Goal: Information Seeking & Learning: Learn about a topic

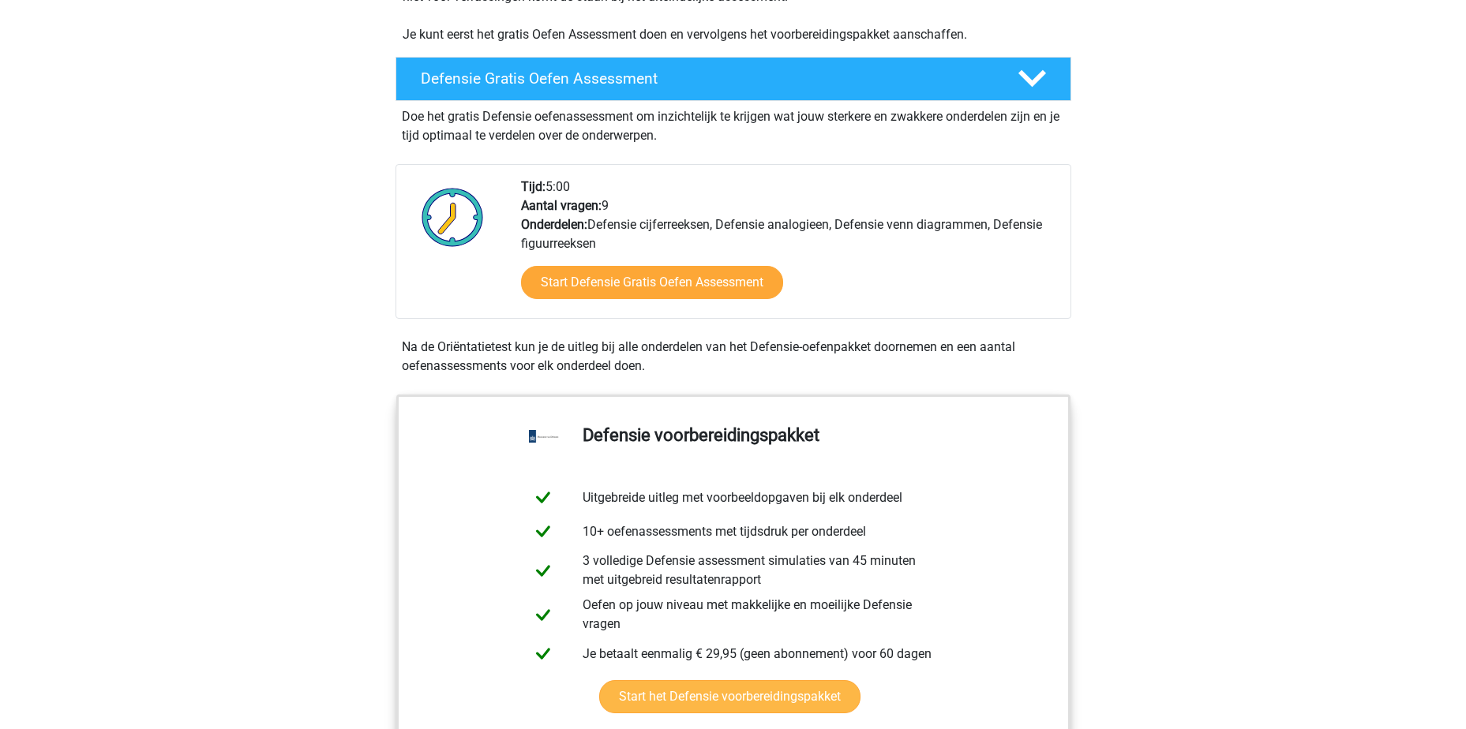
scroll to position [395, 0]
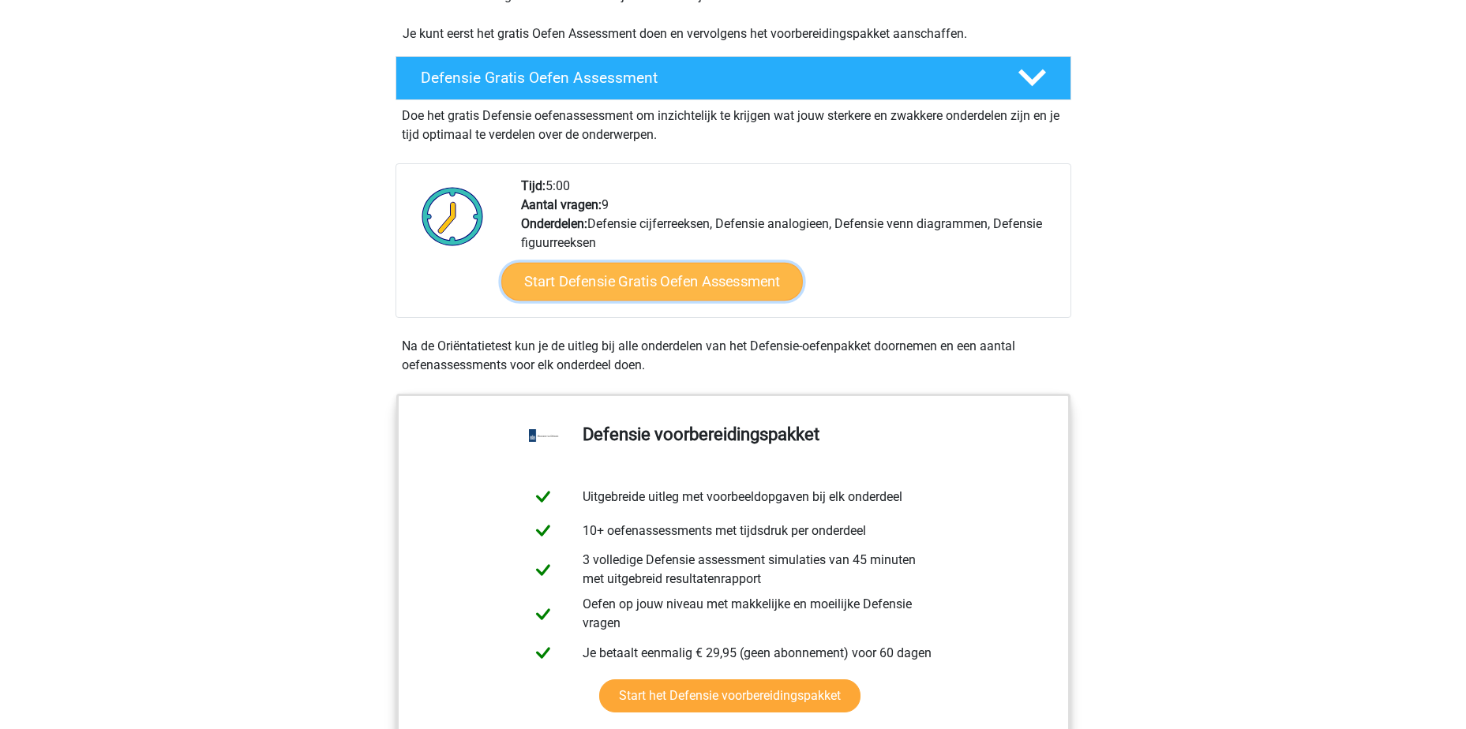
click at [603, 278] on link "Start Defensie Gratis Oefen Assessment" at bounding box center [652, 282] width 302 height 38
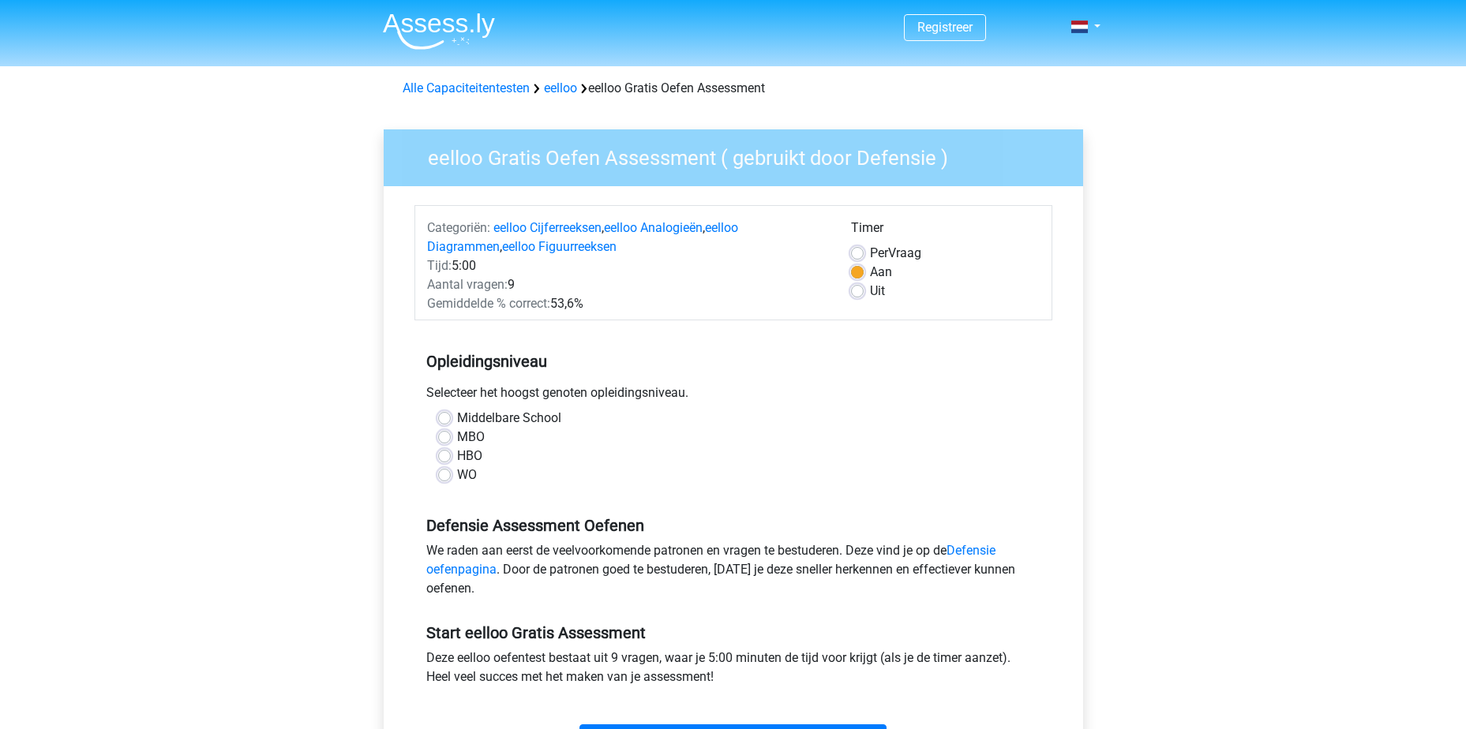
click at [457, 441] on label "MBO" at bounding box center [471, 437] width 28 height 19
click at [449, 441] on input "MBO" at bounding box center [444, 436] width 13 height 16
radio input "true"
click at [457, 451] on label "HBO" at bounding box center [469, 456] width 25 height 19
click at [447, 451] on input "HBO" at bounding box center [444, 455] width 13 height 16
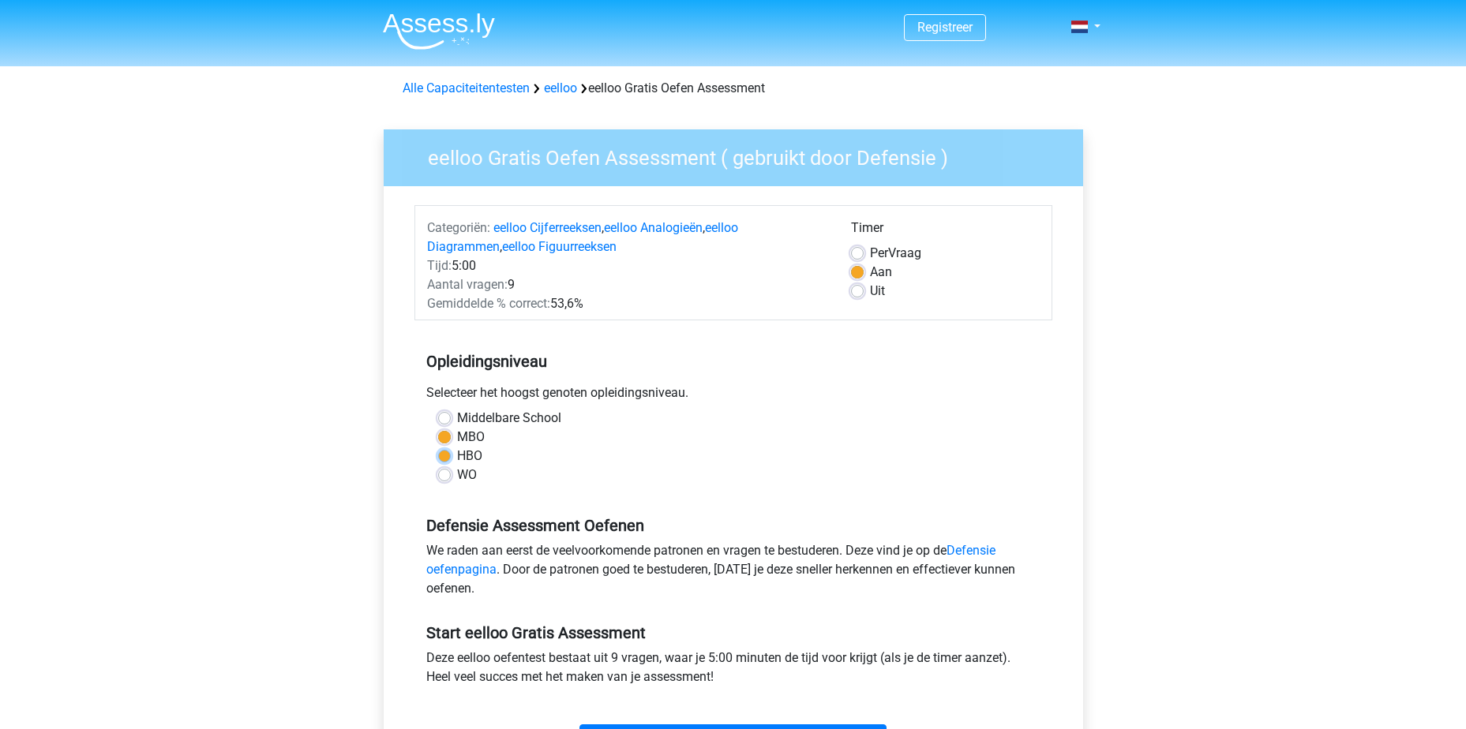
radio input "true"
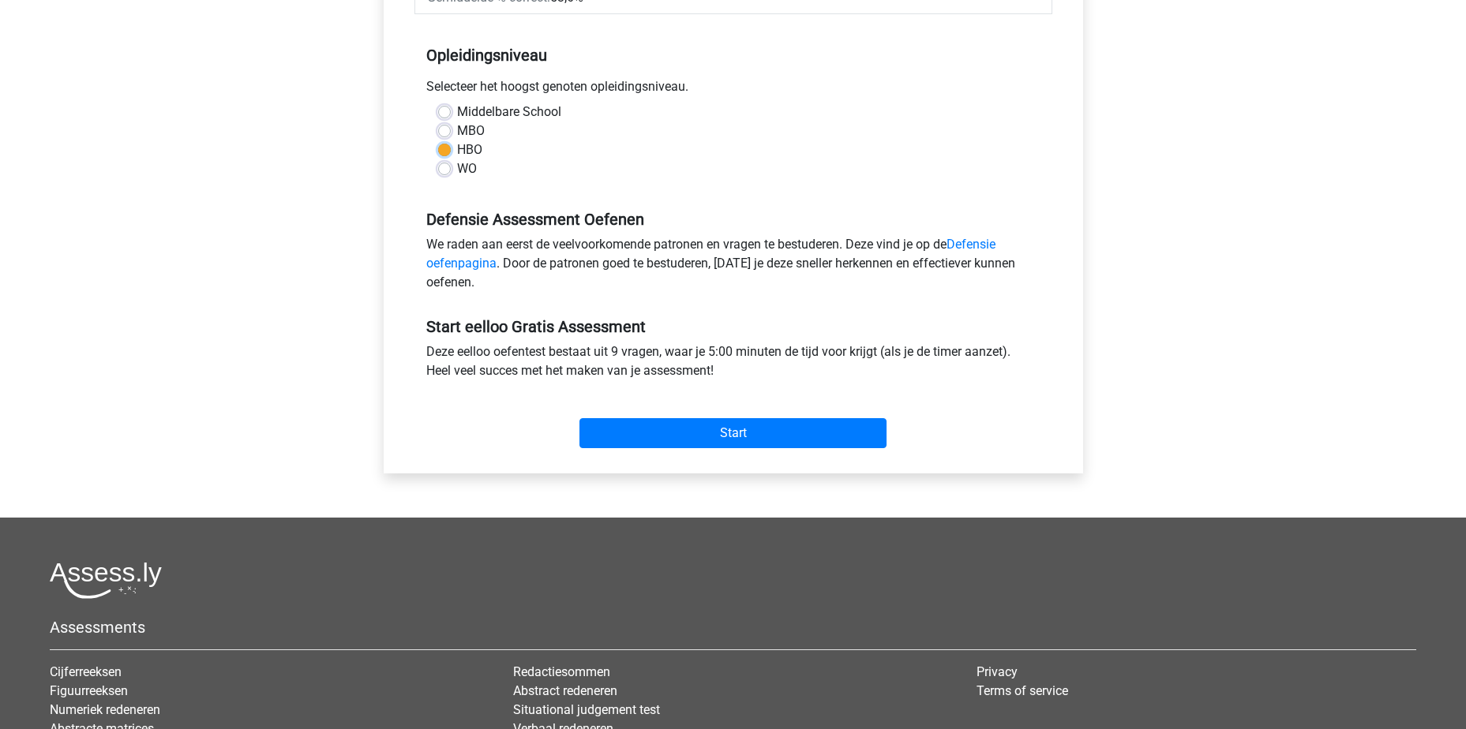
scroll to position [316, 0]
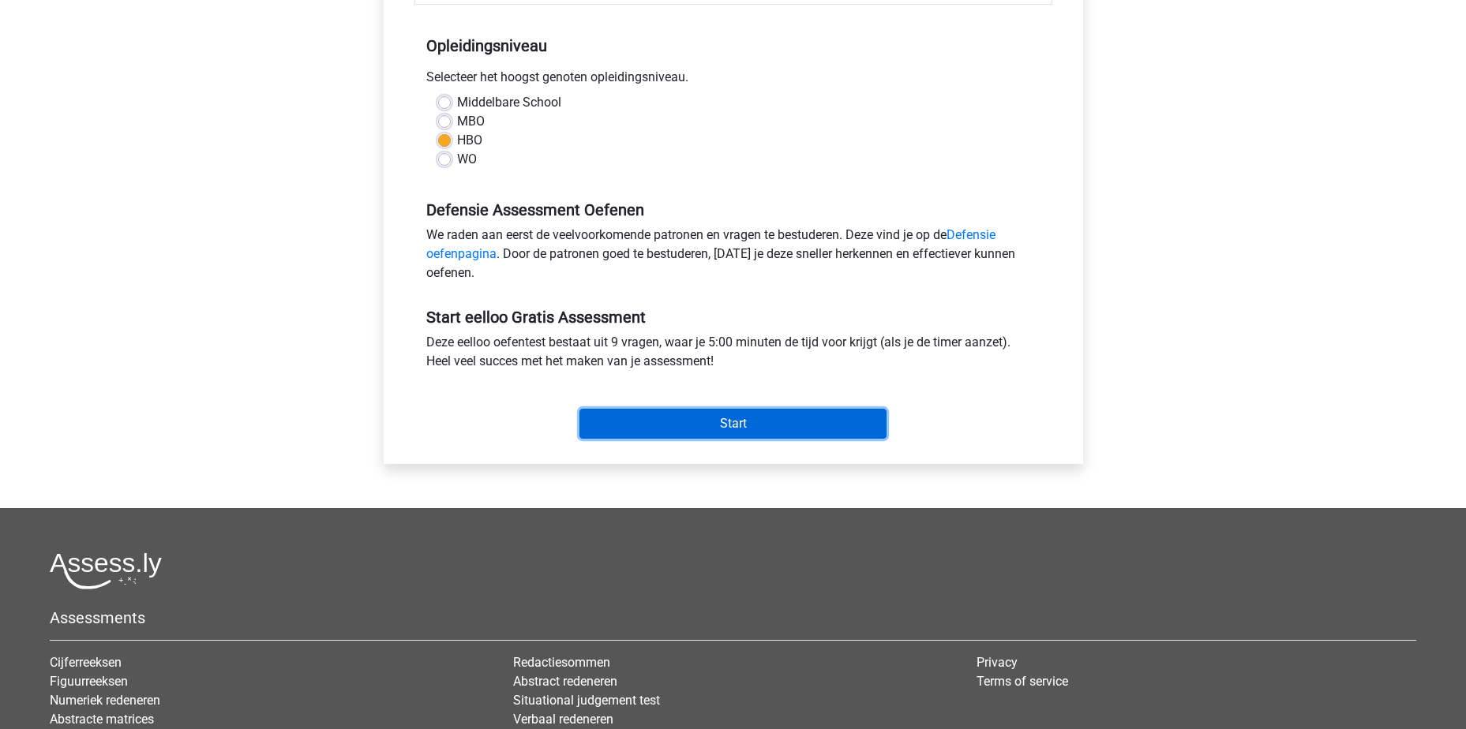
click at [632, 434] on input "Start" at bounding box center [732, 424] width 307 height 30
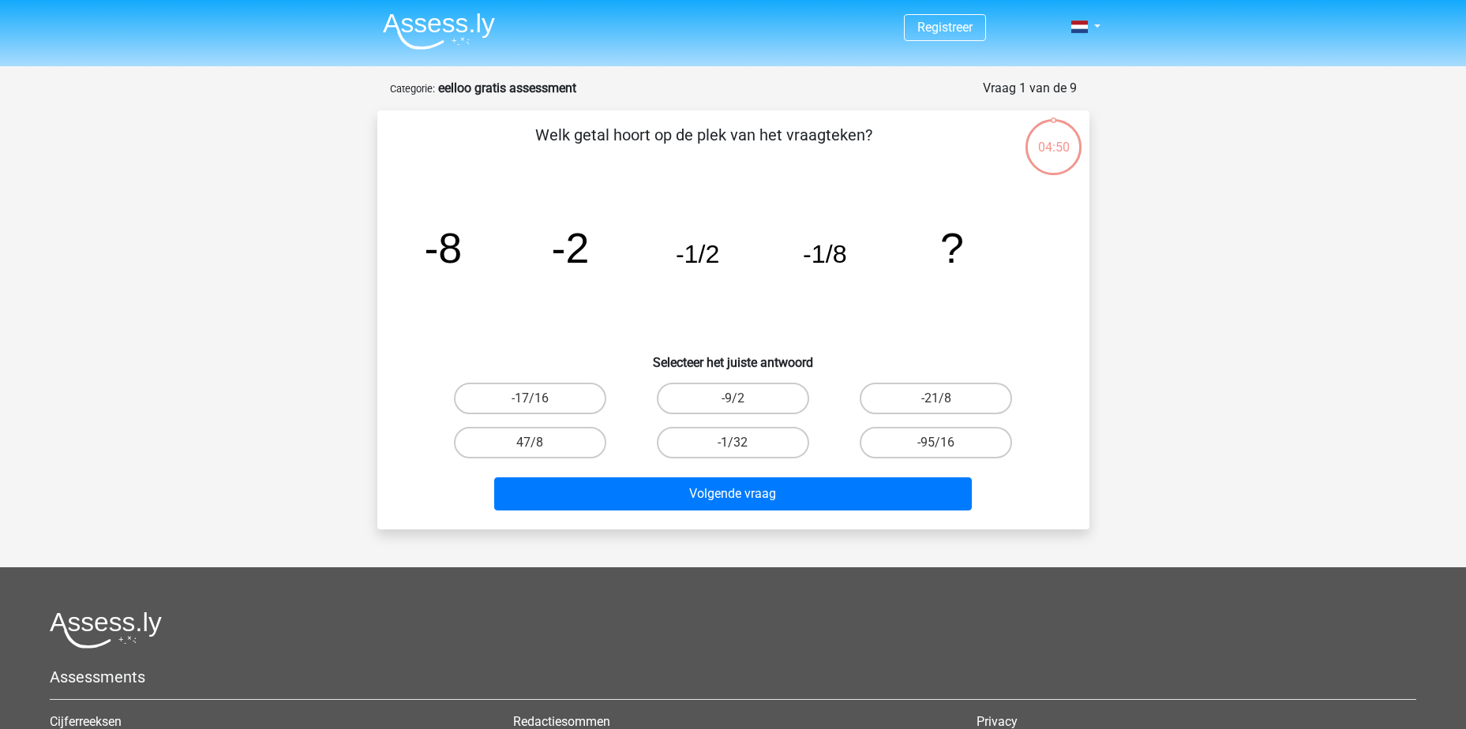
click at [740, 443] on input "-1/32" at bounding box center [738, 448] width 10 height 10
radio input "true"
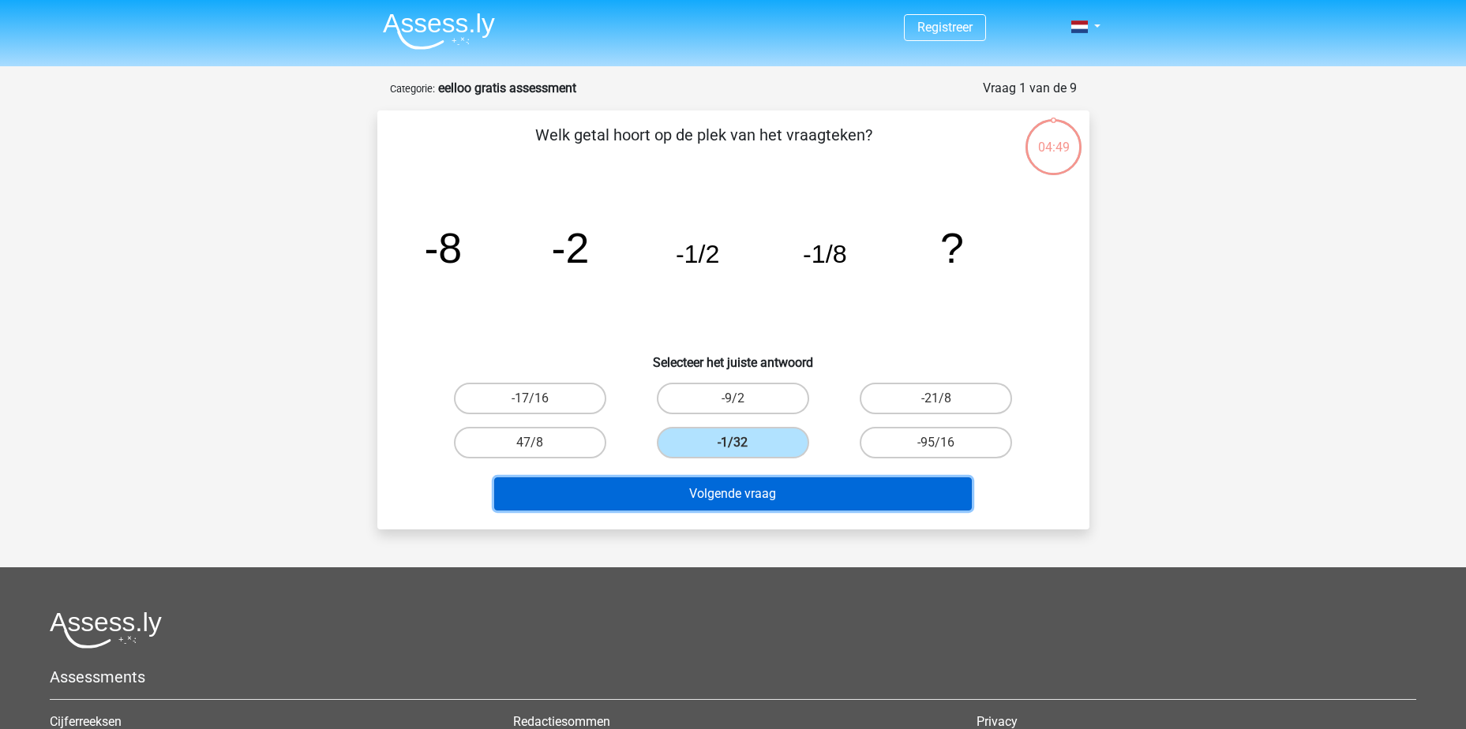
click at [725, 500] on button "Volgende vraag" at bounding box center [733, 494] width 478 height 33
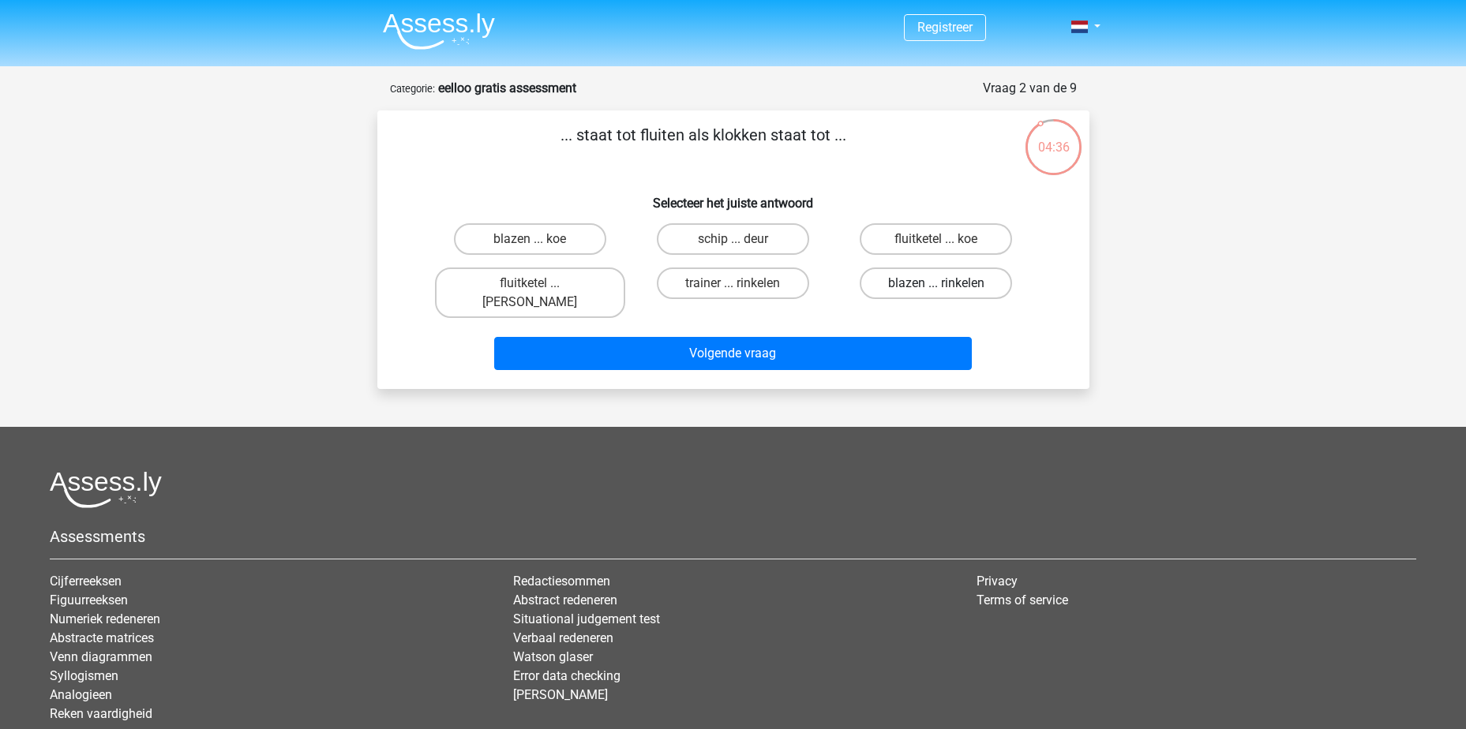
click at [908, 283] on label "blazen ... rinkelen" at bounding box center [936, 284] width 152 height 32
click at [936, 283] on input "blazen ... rinkelen" at bounding box center [941, 288] width 10 height 10
radio input "true"
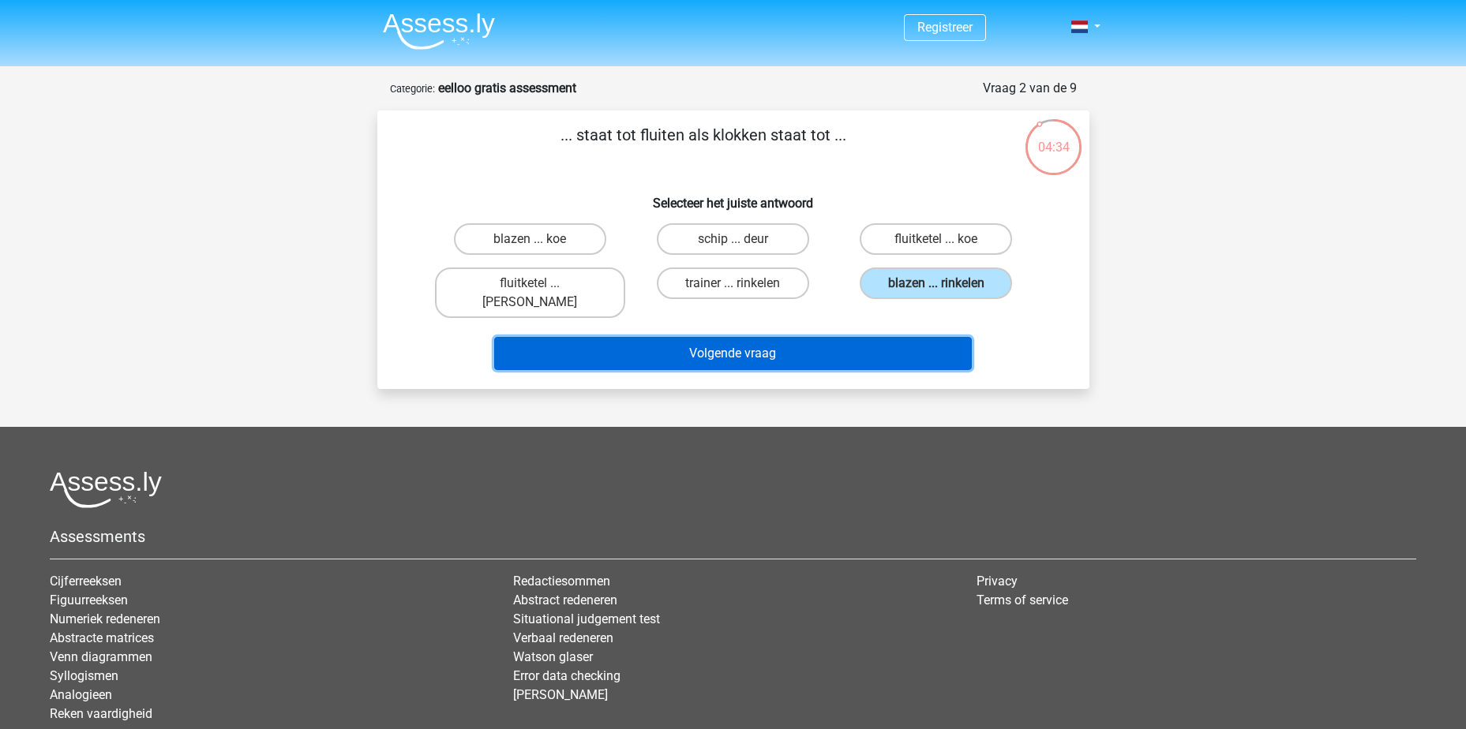
click at [822, 337] on button "Volgende vraag" at bounding box center [733, 353] width 478 height 33
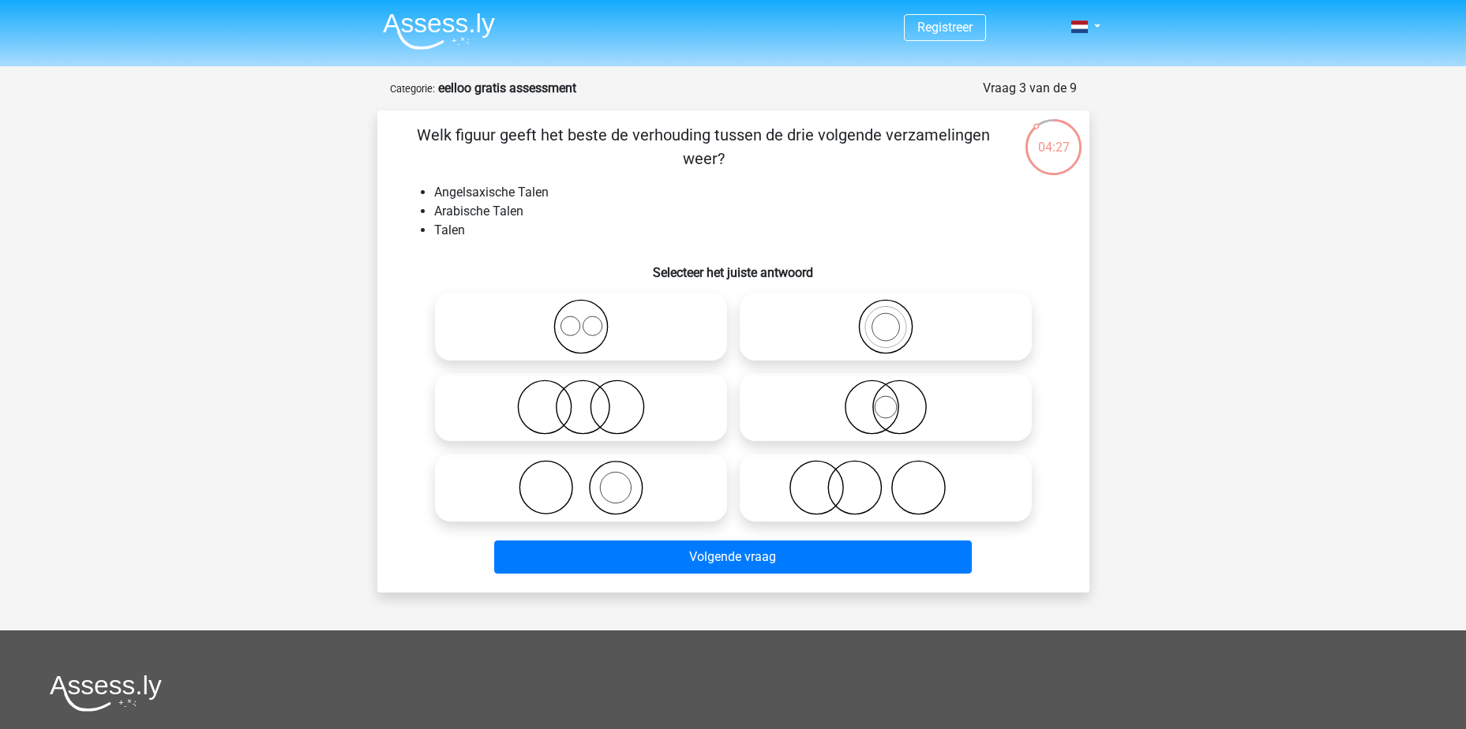
click at [588, 437] on label at bounding box center [581, 407] width 292 height 68
click at [588, 399] on input "radio" at bounding box center [586, 394] width 10 height 10
radio input "true"
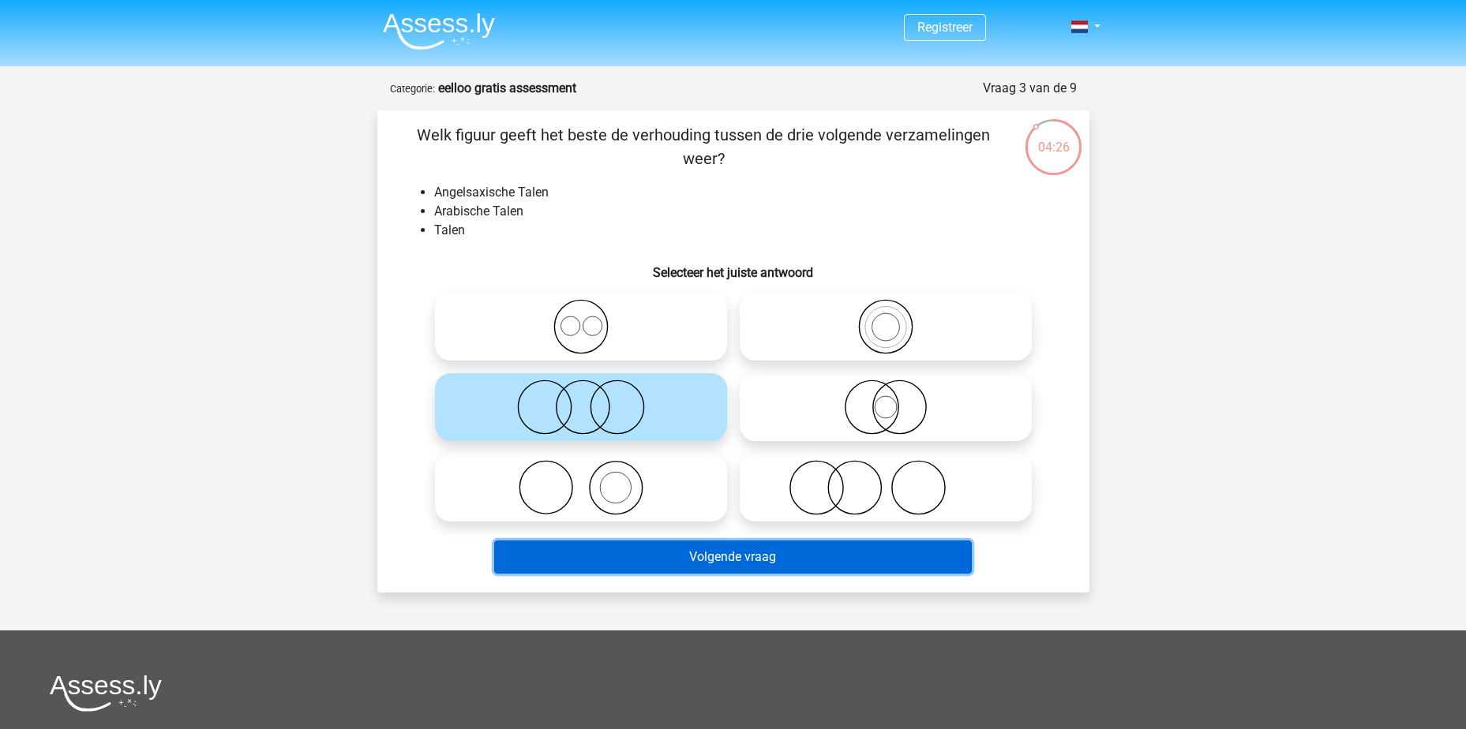
click at [650, 541] on button "Volgende vraag" at bounding box center [733, 557] width 478 height 33
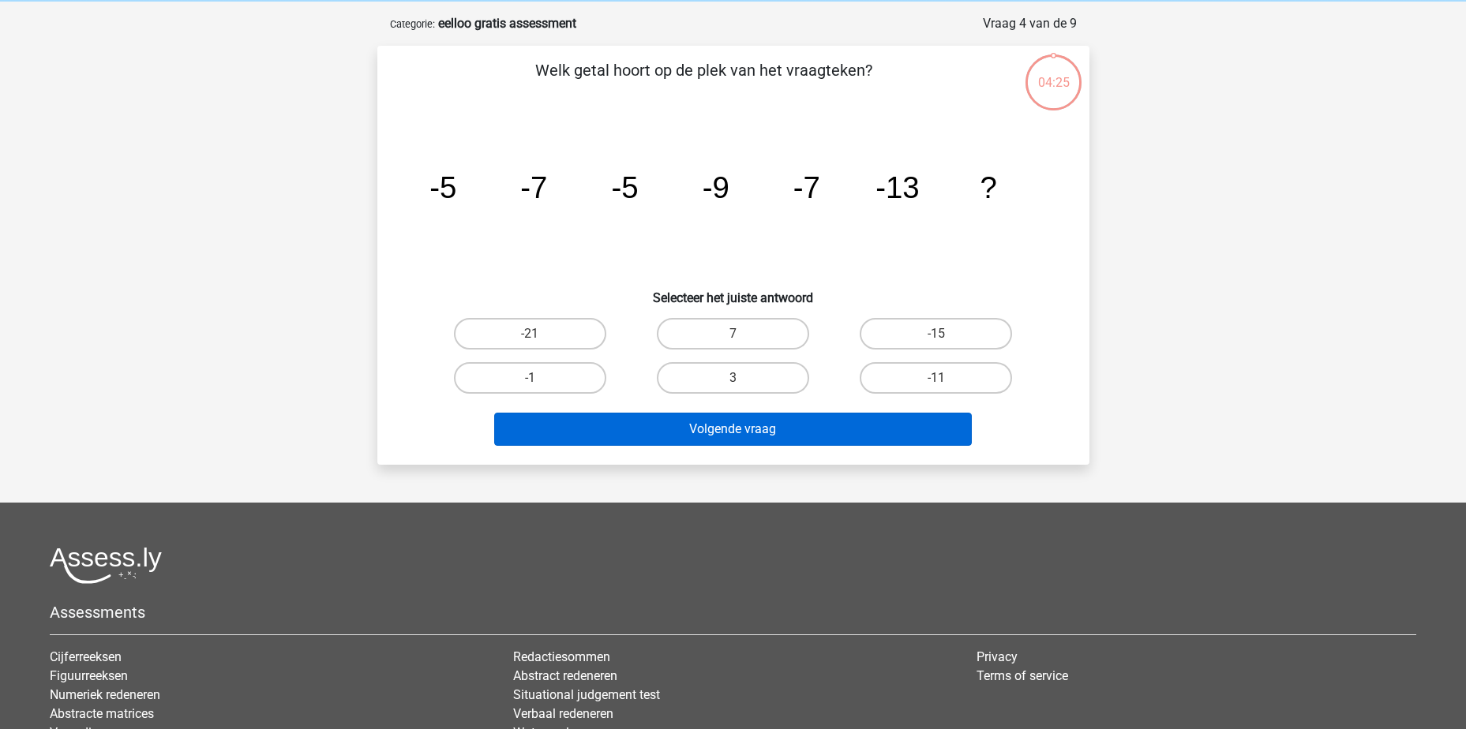
scroll to position [79, 0]
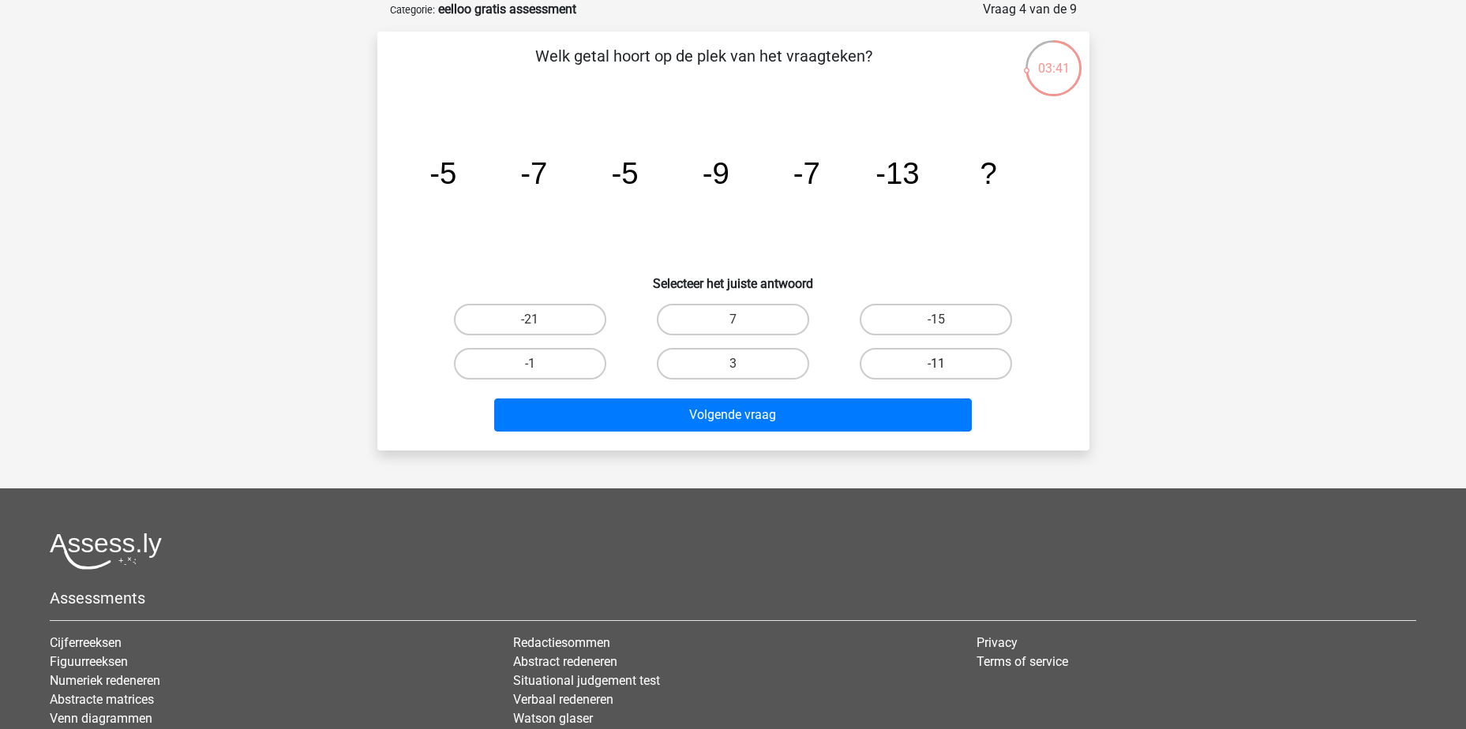
click at [995, 358] on label "-11" at bounding box center [936, 364] width 152 height 32
click at [947, 364] on input "-11" at bounding box center [941, 369] width 10 height 10
radio input "true"
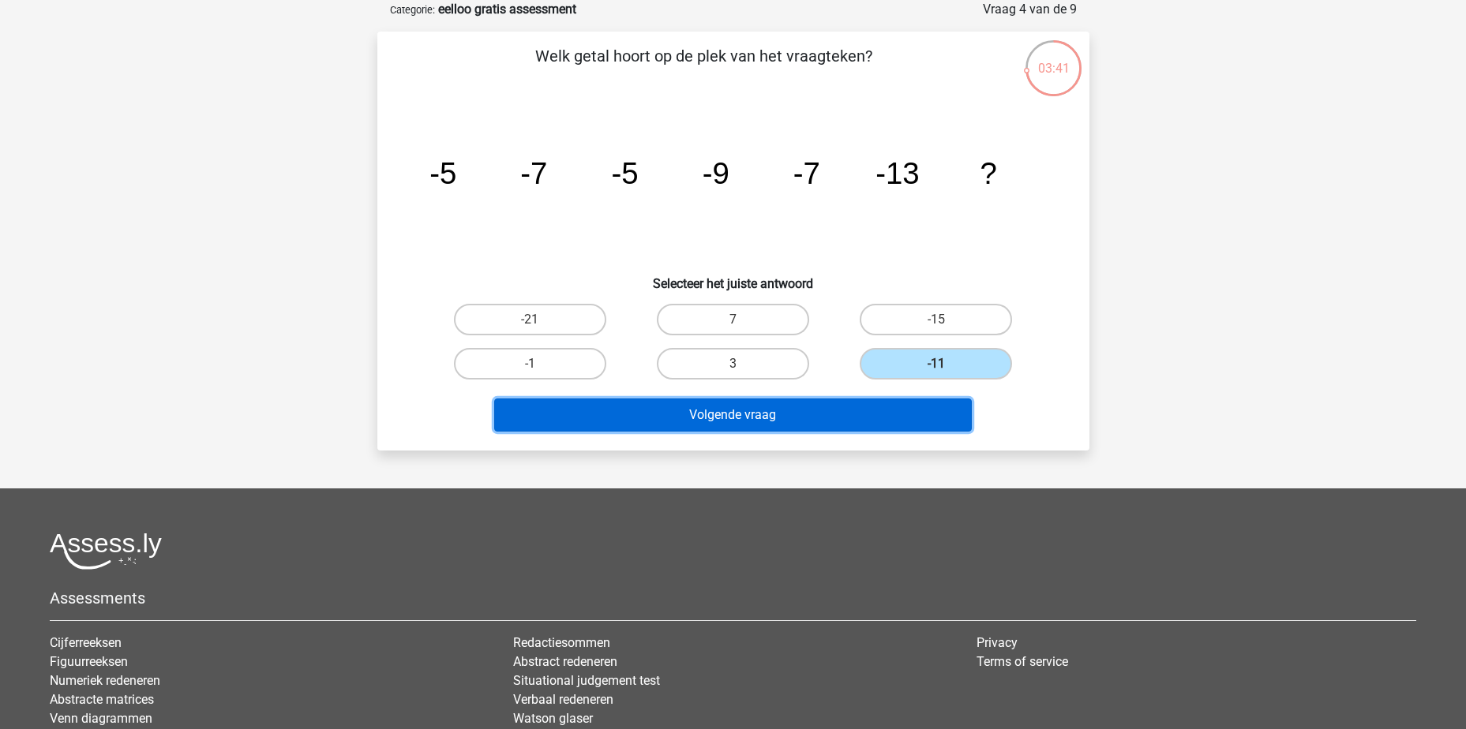
click at [785, 416] on button "Volgende vraag" at bounding box center [733, 415] width 478 height 33
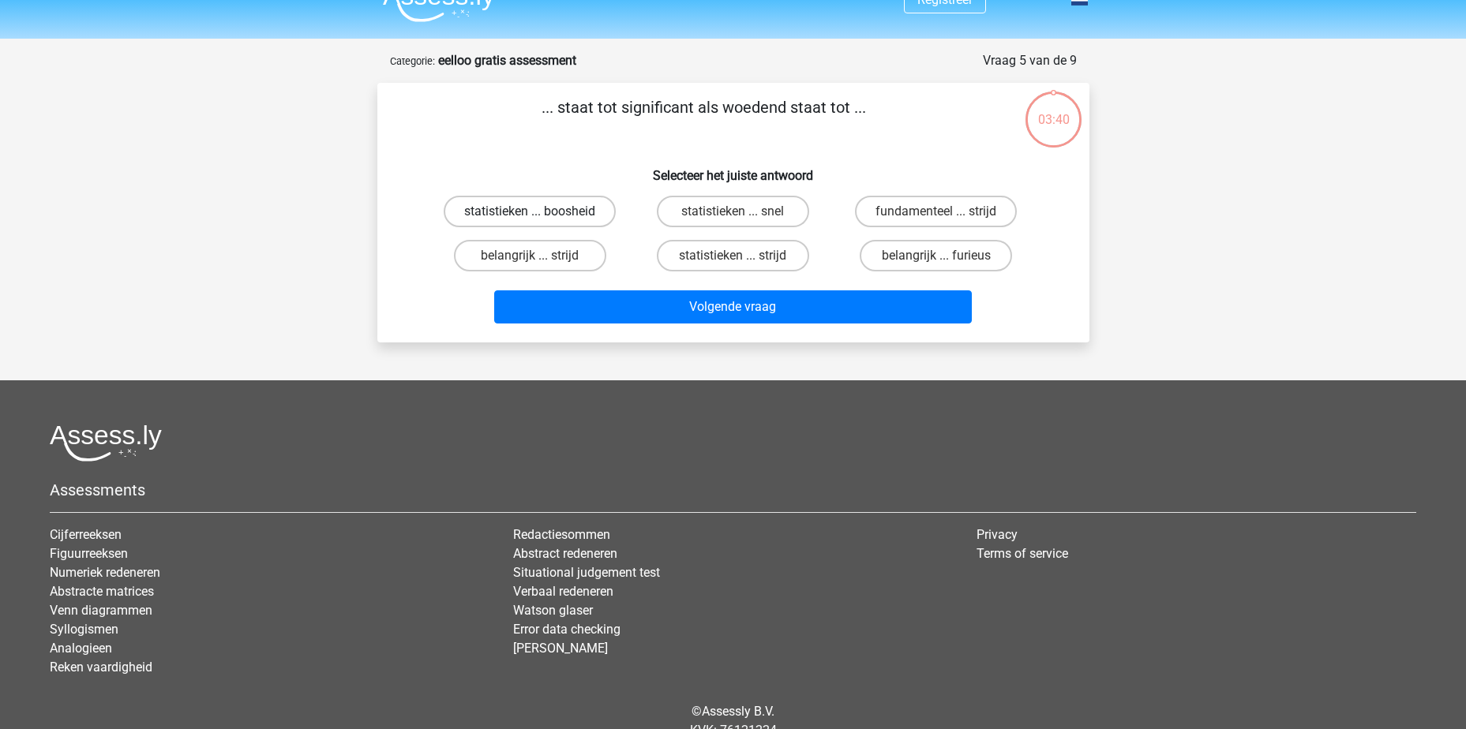
scroll to position [0, 0]
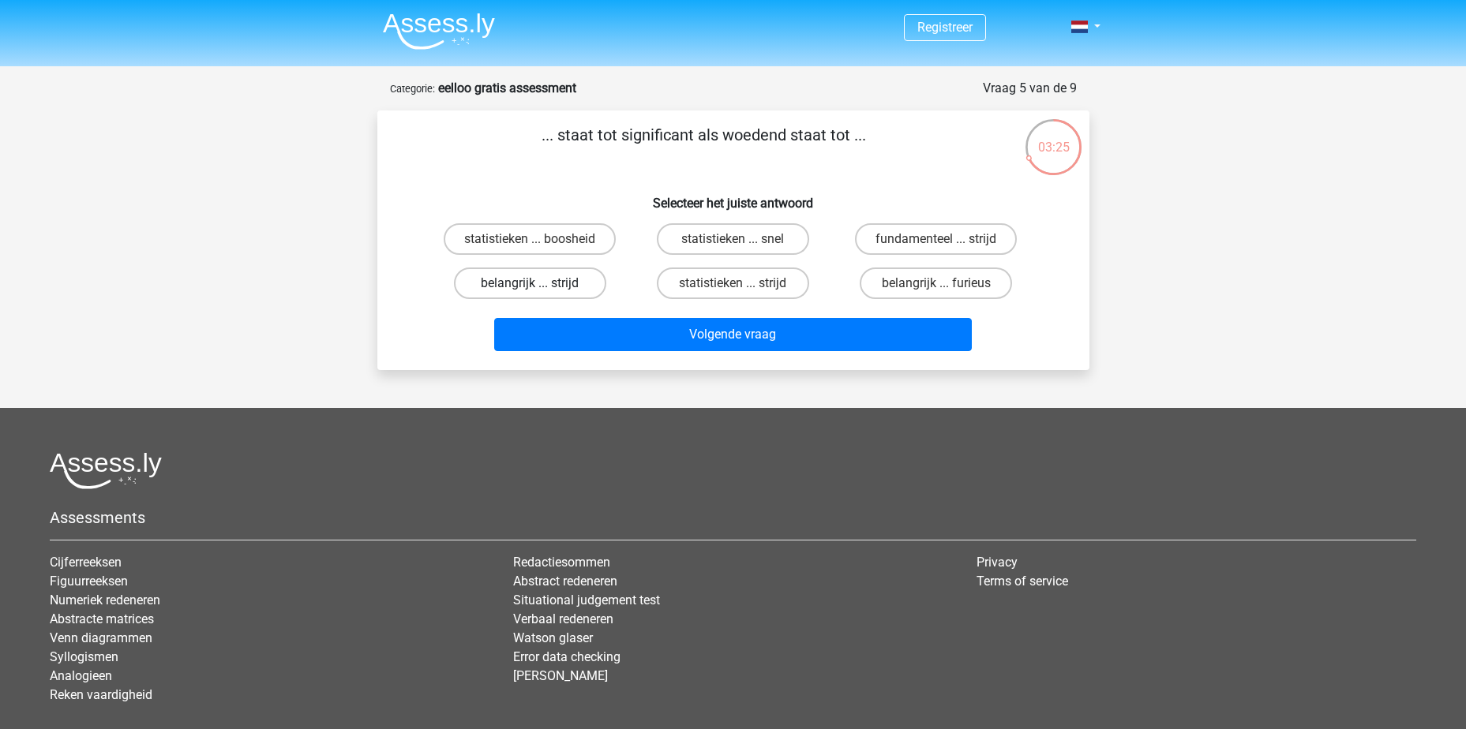
click at [554, 278] on label "belangrijk ... strijd" at bounding box center [530, 284] width 152 height 32
click at [540, 283] on input "belangrijk ... strijd" at bounding box center [535, 288] width 10 height 10
radio input "true"
click at [548, 242] on label "statistieken ... boosheid" at bounding box center [530, 239] width 172 height 32
click at [540, 242] on input "statistieken ... boosheid" at bounding box center [535, 244] width 10 height 10
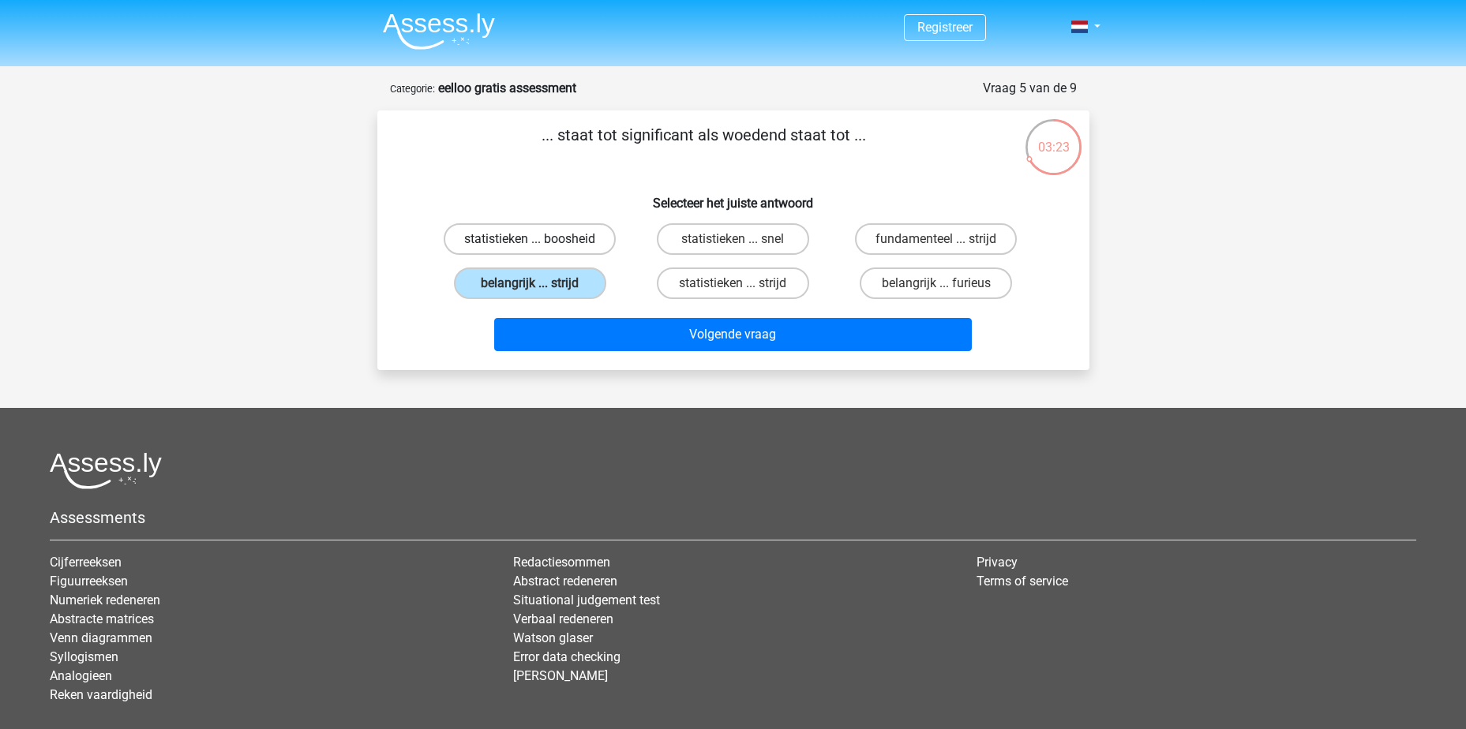
radio input "true"
click at [576, 282] on label "belangrijk ... strijd" at bounding box center [530, 284] width 152 height 32
click at [540, 283] on input "belangrijk ... strijd" at bounding box center [535, 288] width 10 height 10
radio input "true"
click at [717, 284] on label "statistieken ... strijd" at bounding box center [733, 284] width 152 height 32
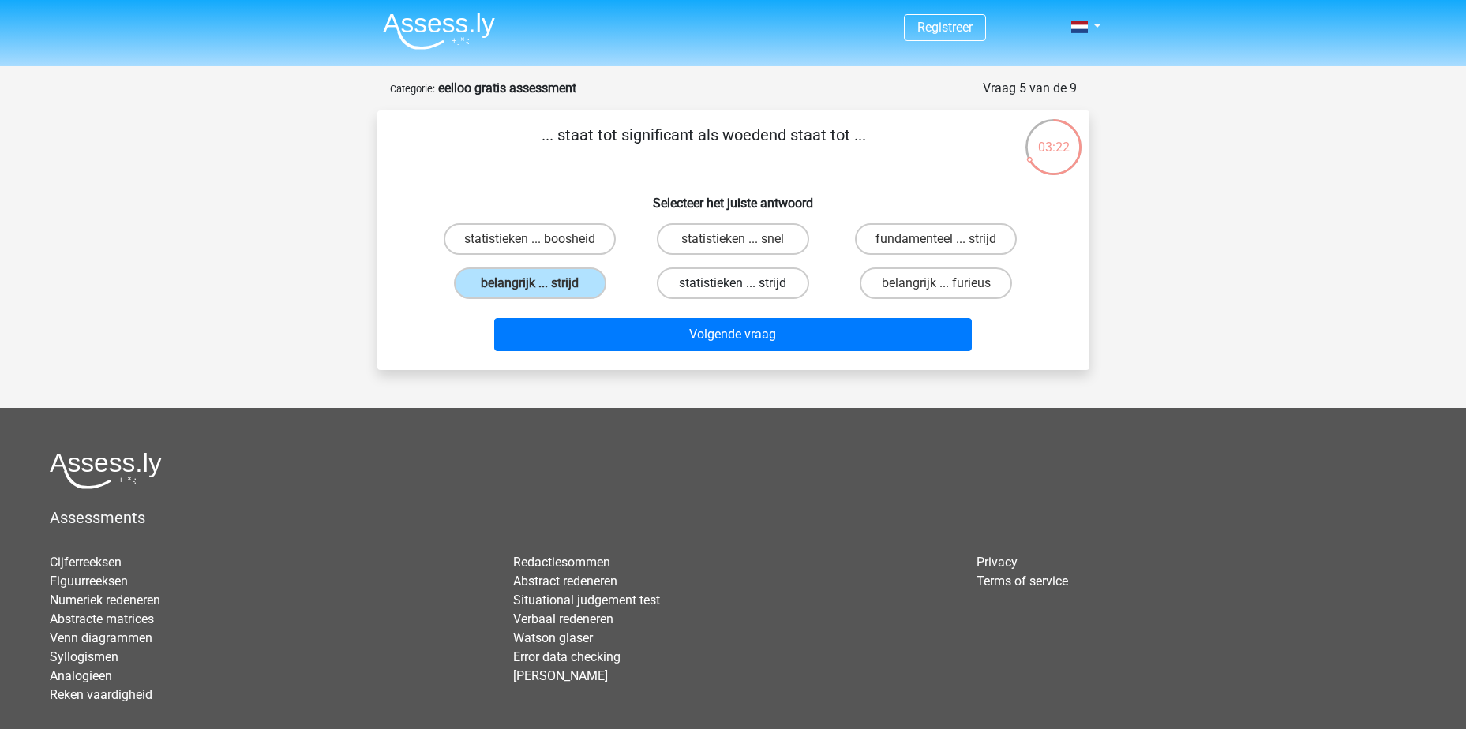
click at [733, 284] on input "statistieken ... strijd" at bounding box center [738, 288] width 10 height 10
radio input "true"
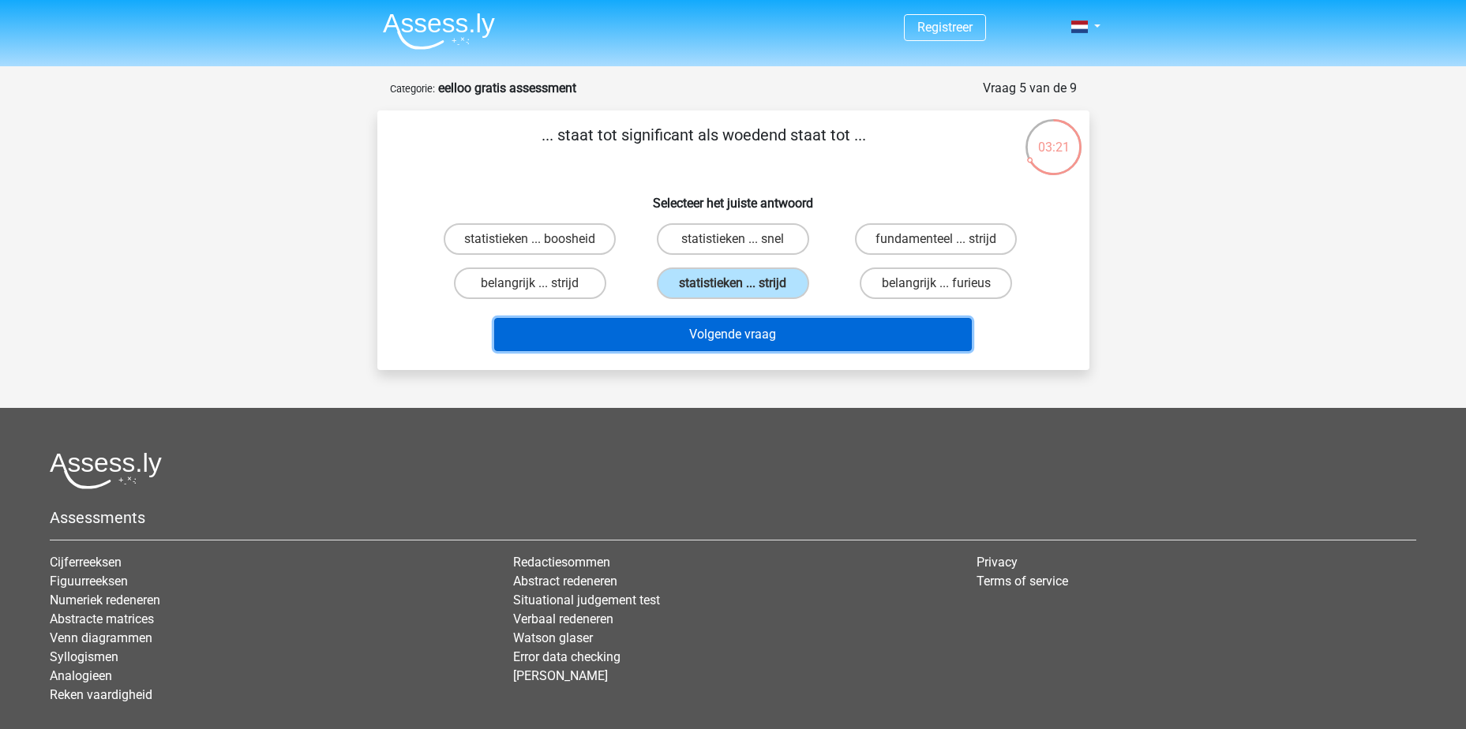
click at [706, 337] on button "Volgende vraag" at bounding box center [733, 334] width 478 height 33
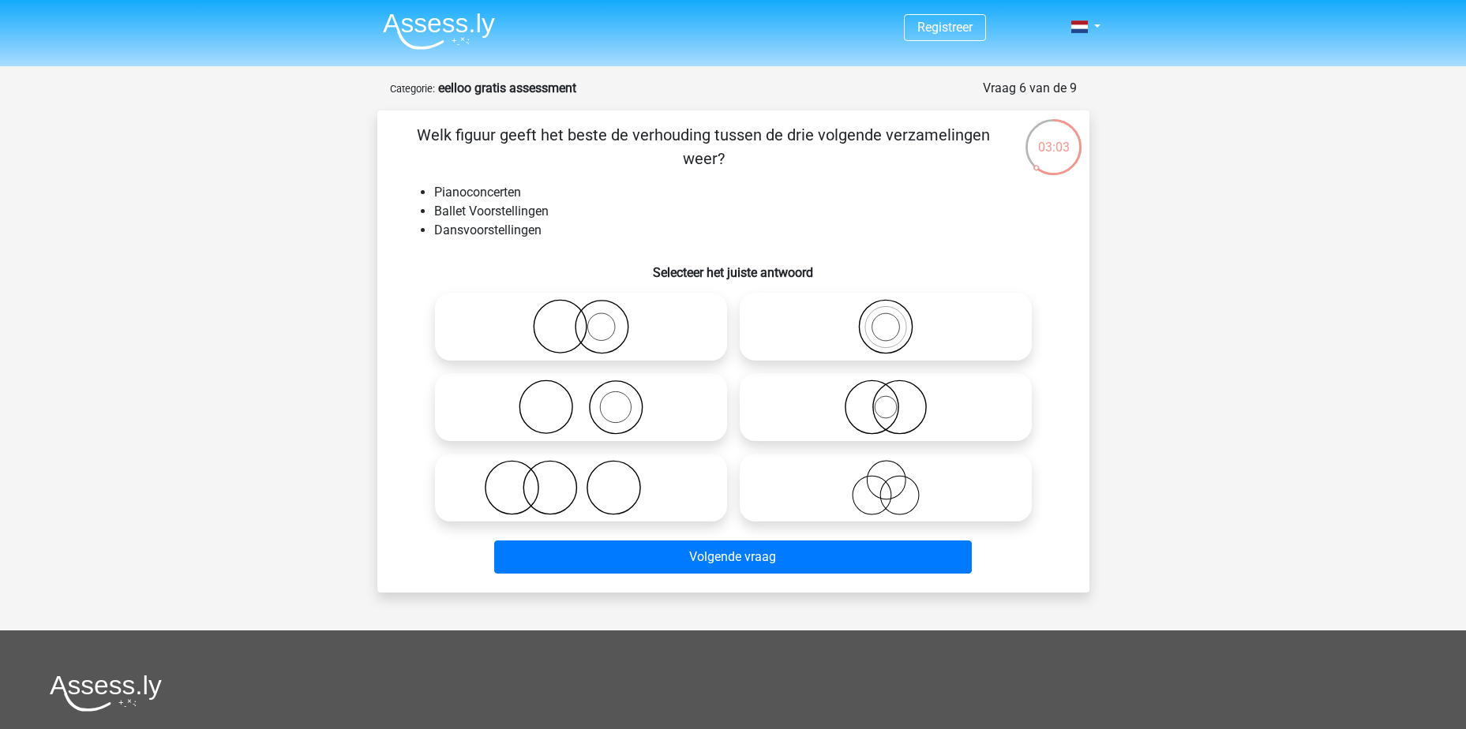
click at [844, 489] on icon at bounding box center [885, 487] width 279 height 55
click at [886, 480] on input "radio" at bounding box center [891, 475] width 10 height 10
radio input "true"
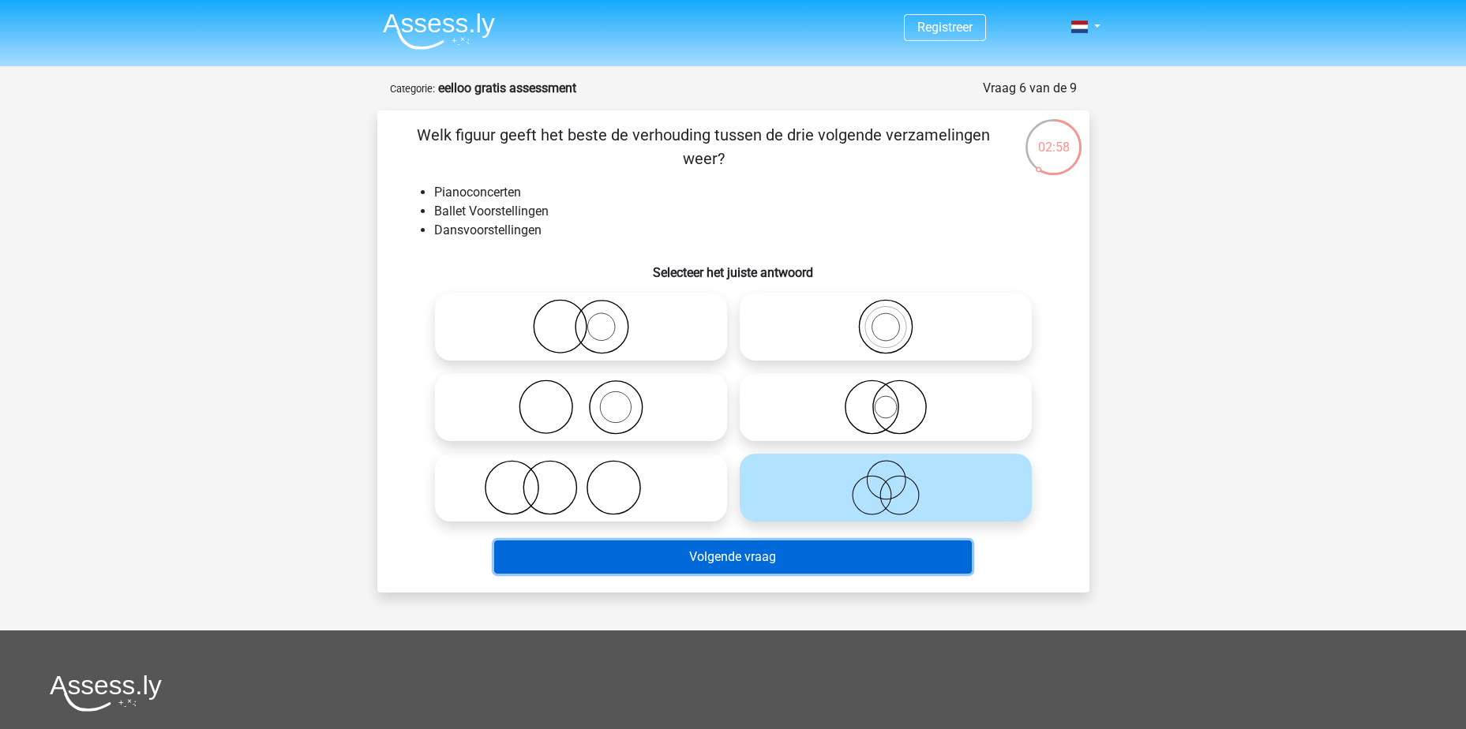
click at [718, 569] on button "Volgende vraag" at bounding box center [733, 557] width 478 height 33
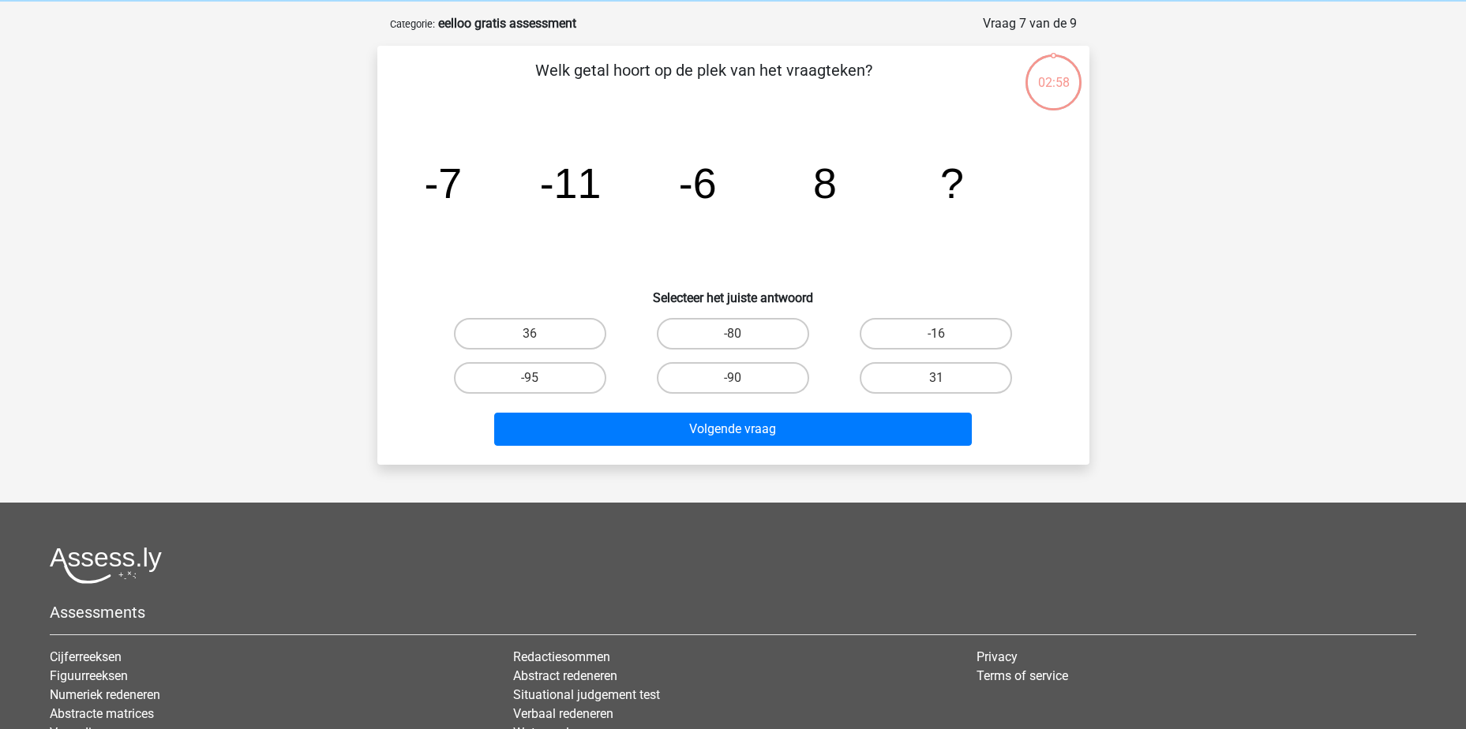
scroll to position [79, 0]
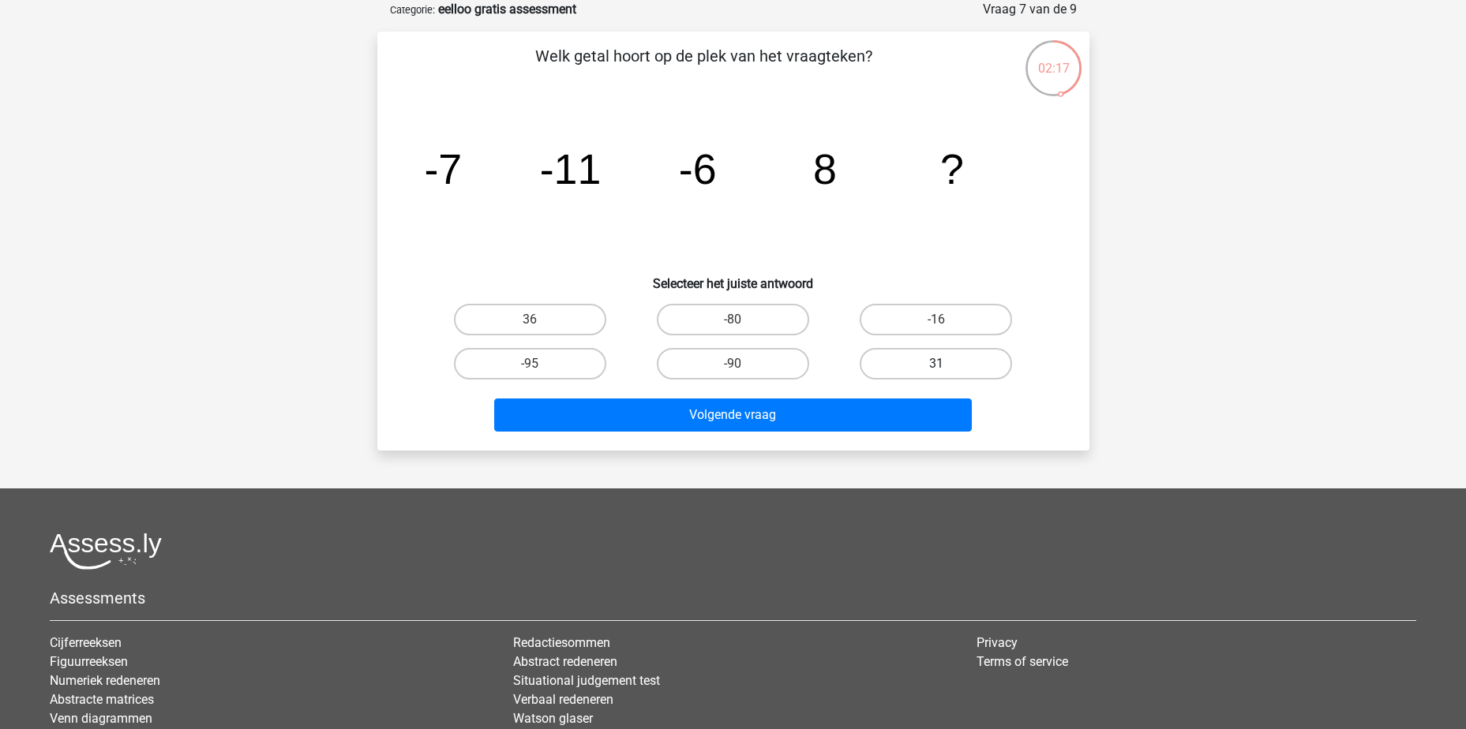
click at [894, 358] on label "31" at bounding box center [936, 364] width 152 height 32
click at [936, 364] on input "31" at bounding box center [941, 369] width 10 height 10
radio input "true"
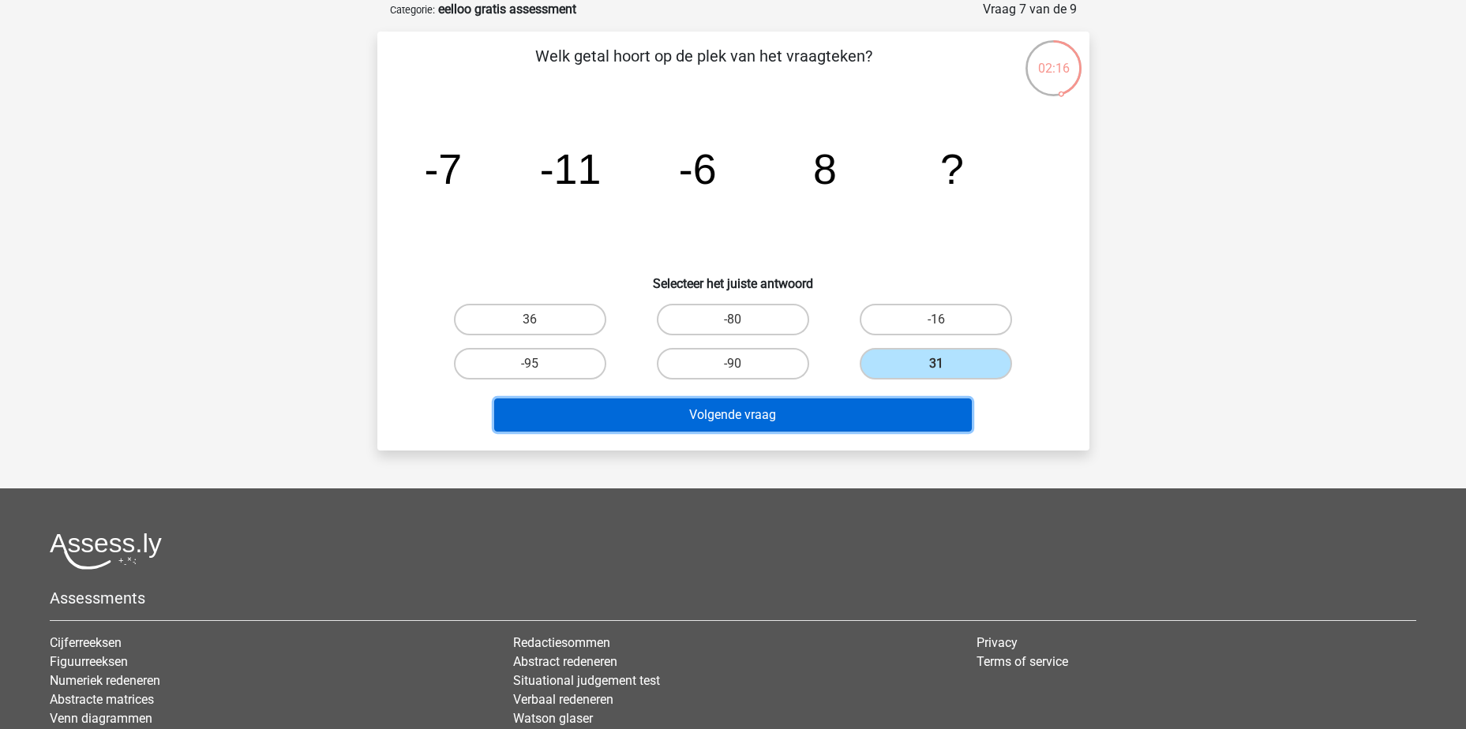
click at [787, 409] on button "Volgende vraag" at bounding box center [733, 415] width 478 height 33
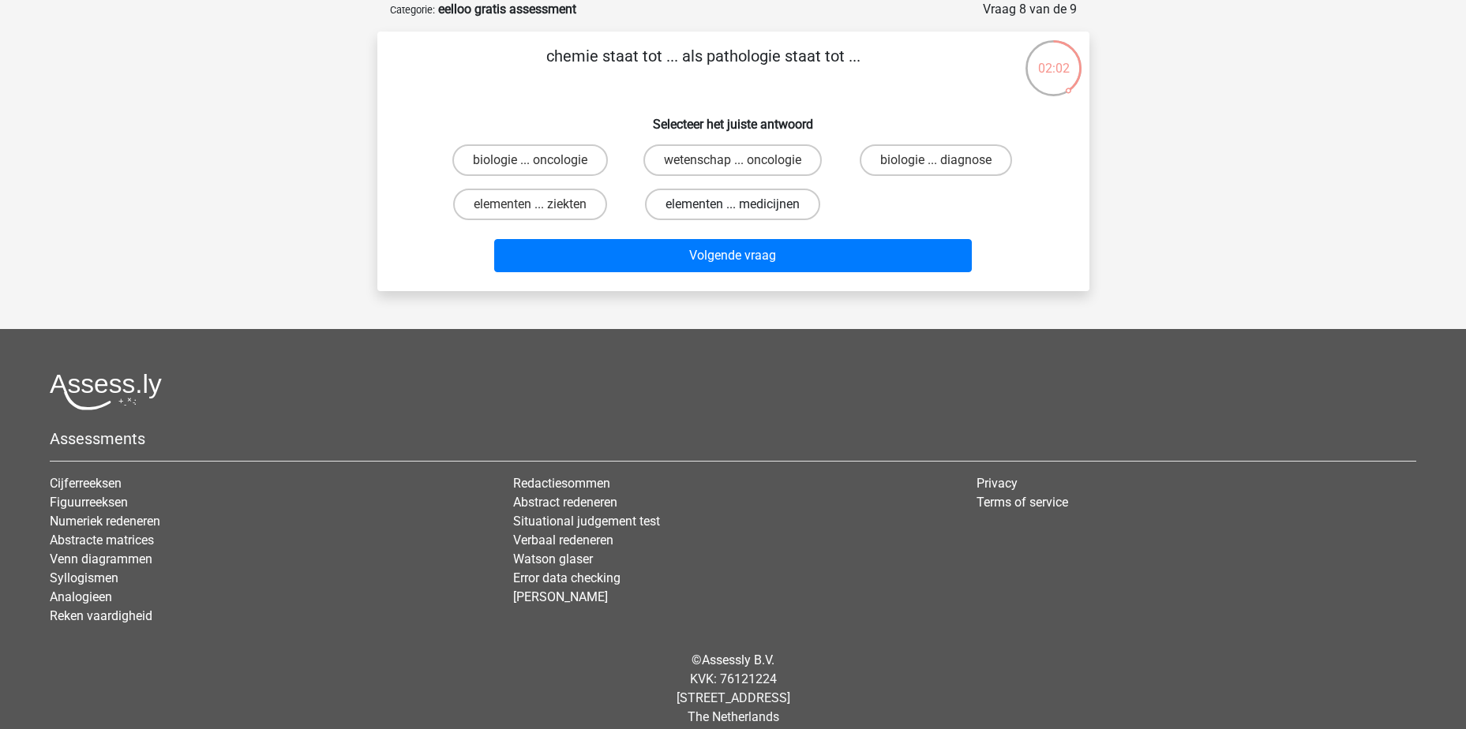
click at [744, 204] on label "elementen ... medicijnen" at bounding box center [732, 205] width 175 height 32
click at [743, 204] on input "elementen ... medicijnen" at bounding box center [738, 209] width 10 height 10
radio input "true"
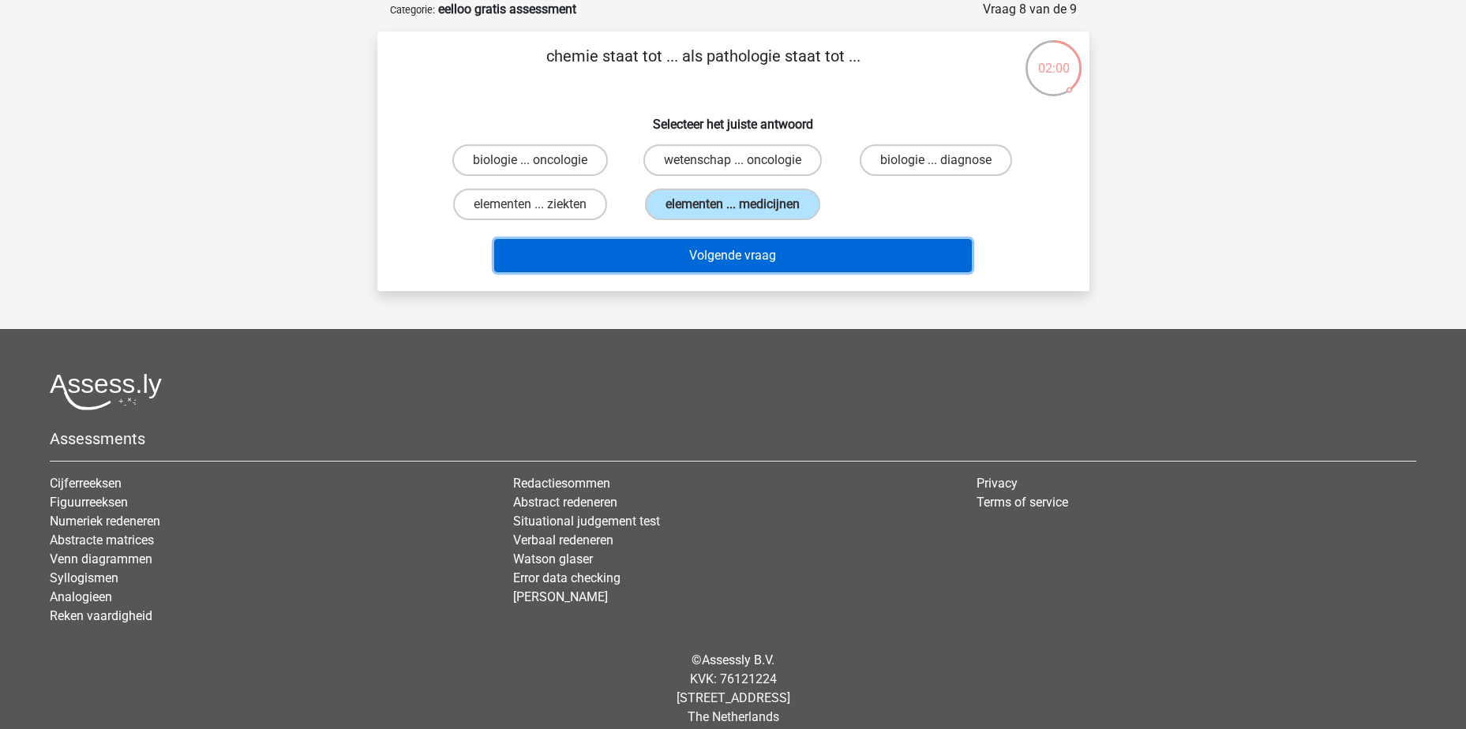
click at [739, 256] on button "Volgende vraag" at bounding box center [733, 255] width 478 height 33
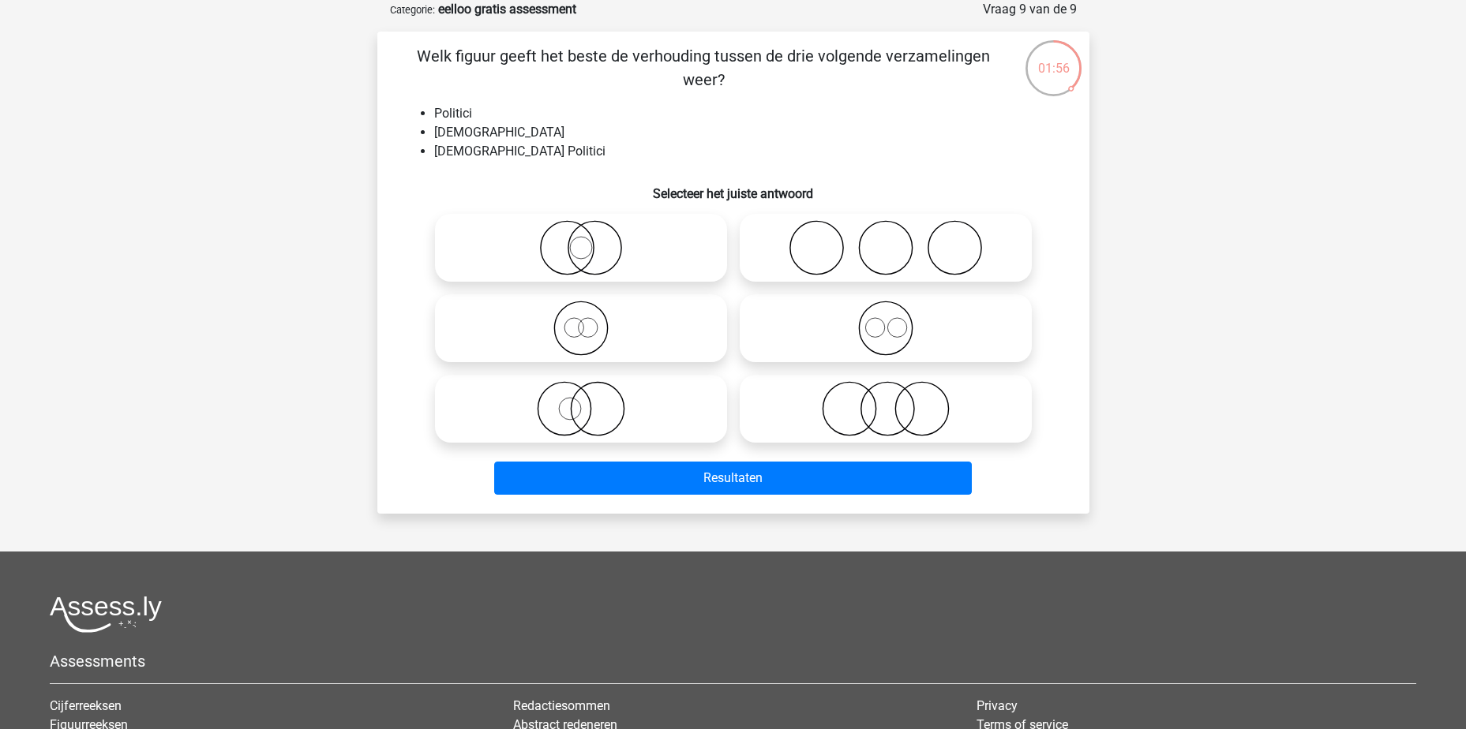
click at [842, 414] on icon at bounding box center [885, 408] width 279 height 55
click at [886, 401] on input "radio" at bounding box center [891, 396] width 10 height 10
radio input "true"
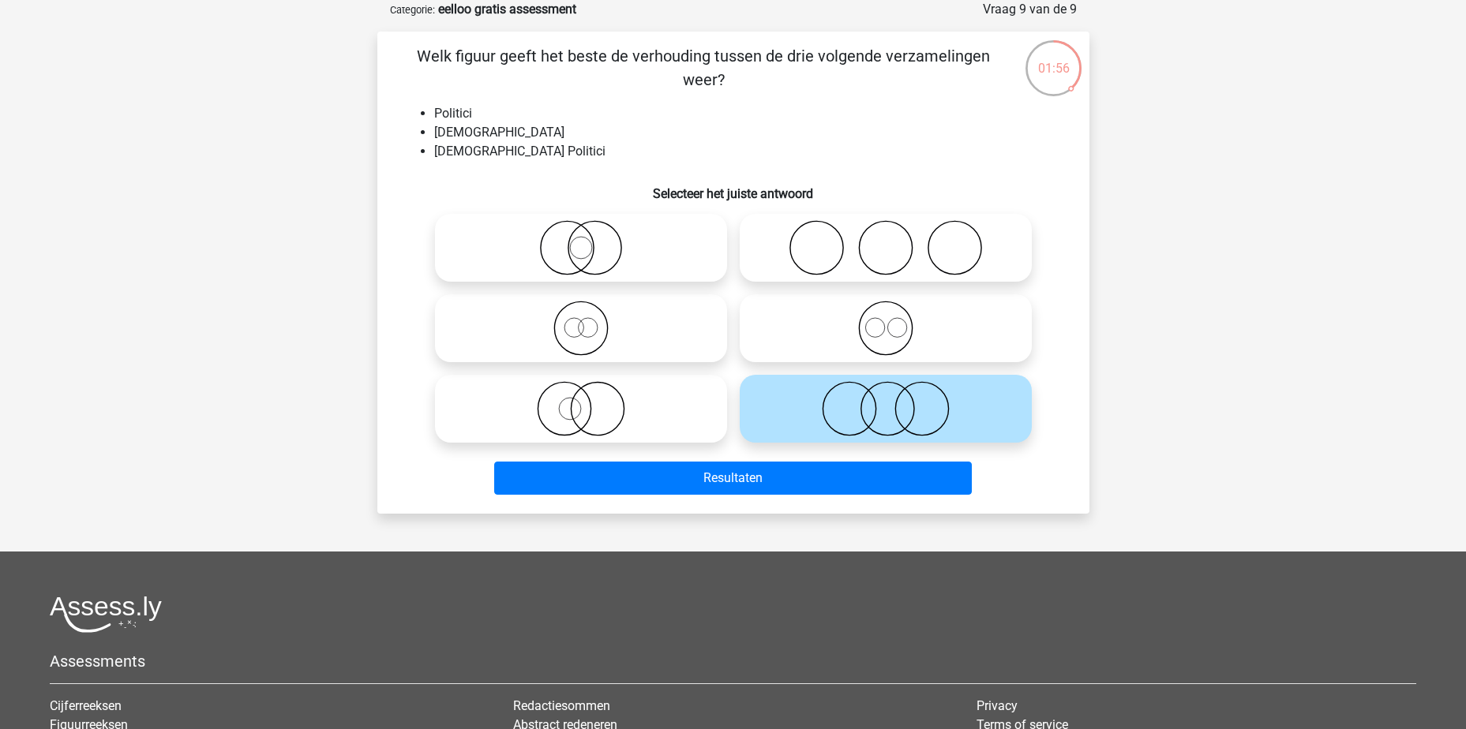
click at [812, 456] on div "Resultaten" at bounding box center [734, 475] width 662 height 52
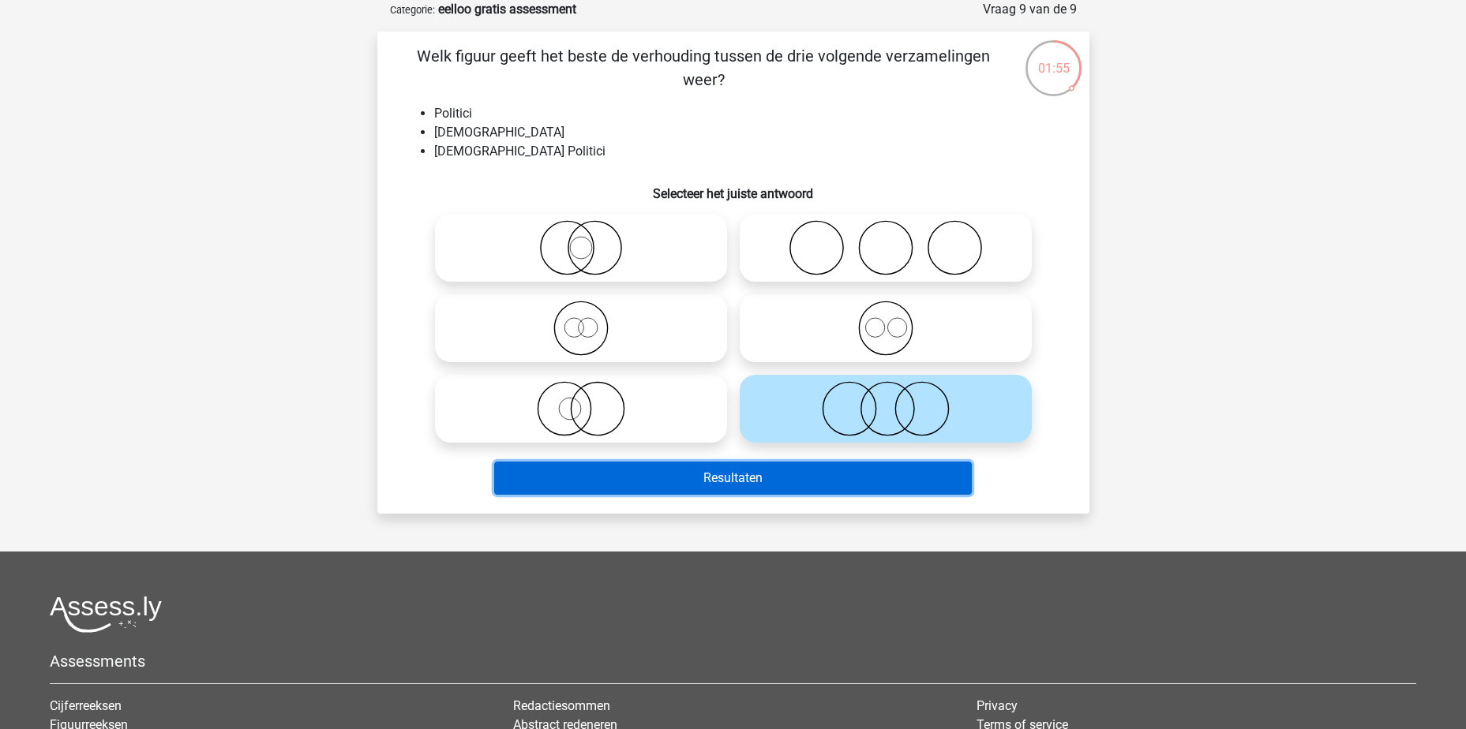
click at [805, 466] on button "Resultaten" at bounding box center [733, 478] width 478 height 33
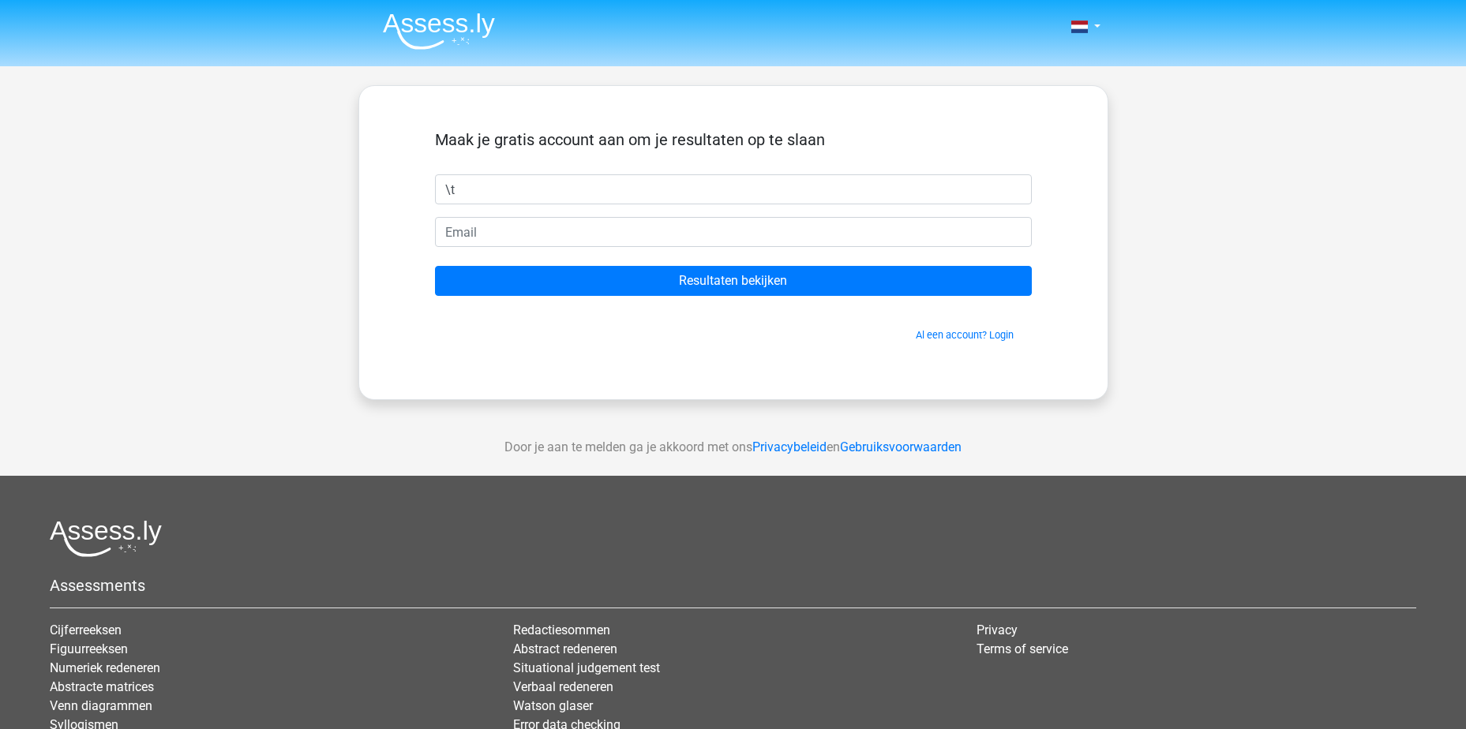
type input "\"
type input "Teun"
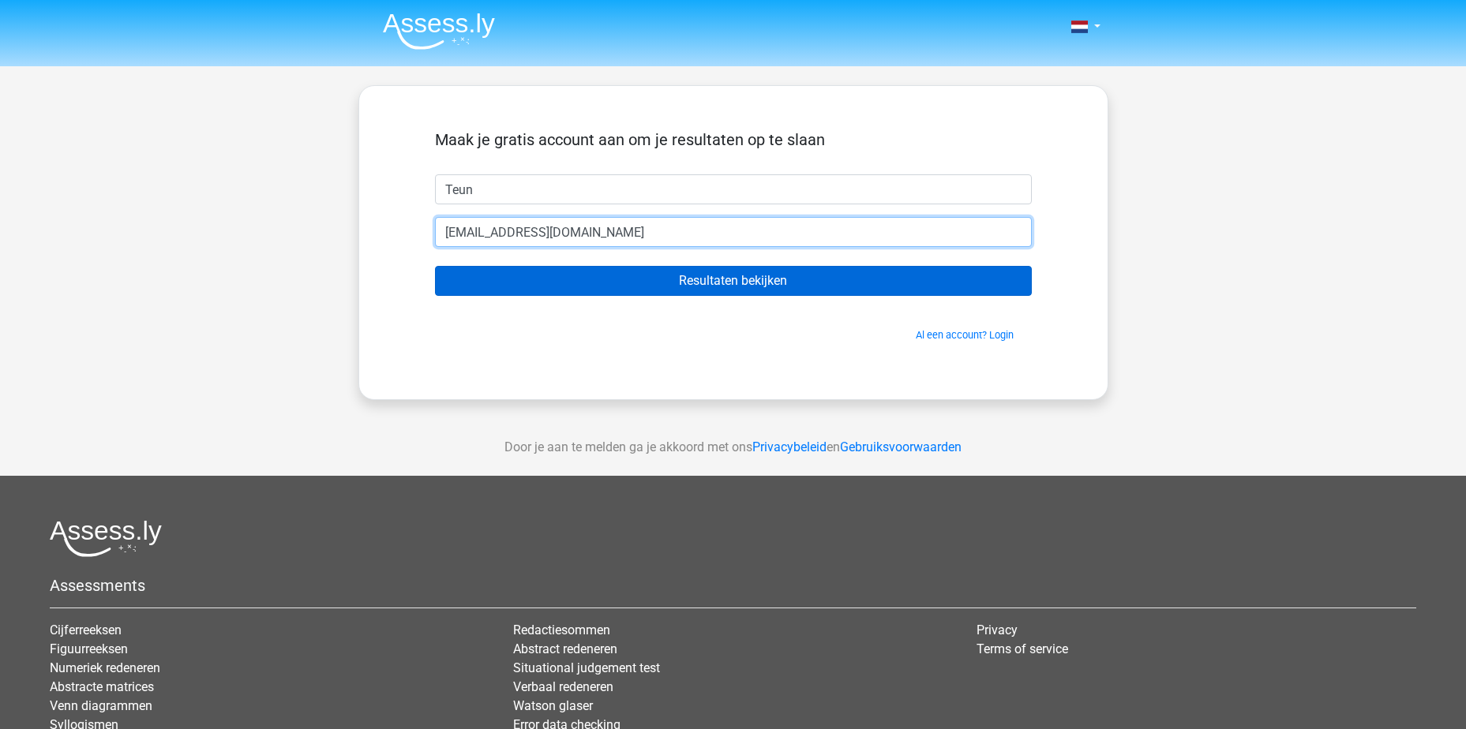
type input "[EMAIL_ADDRESS][DOMAIN_NAME]"
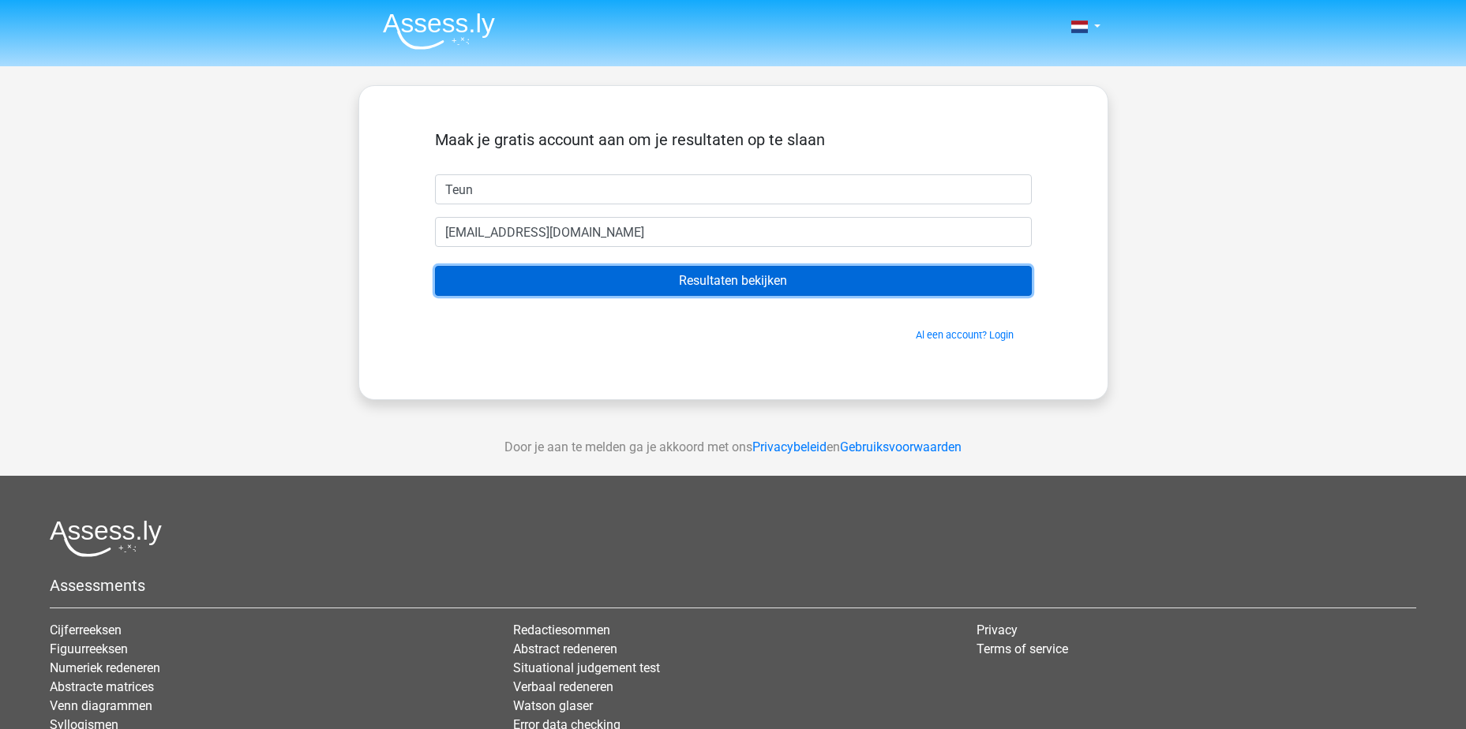
click at [589, 295] on input "Resultaten bekijken" at bounding box center [733, 281] width 597 height 30
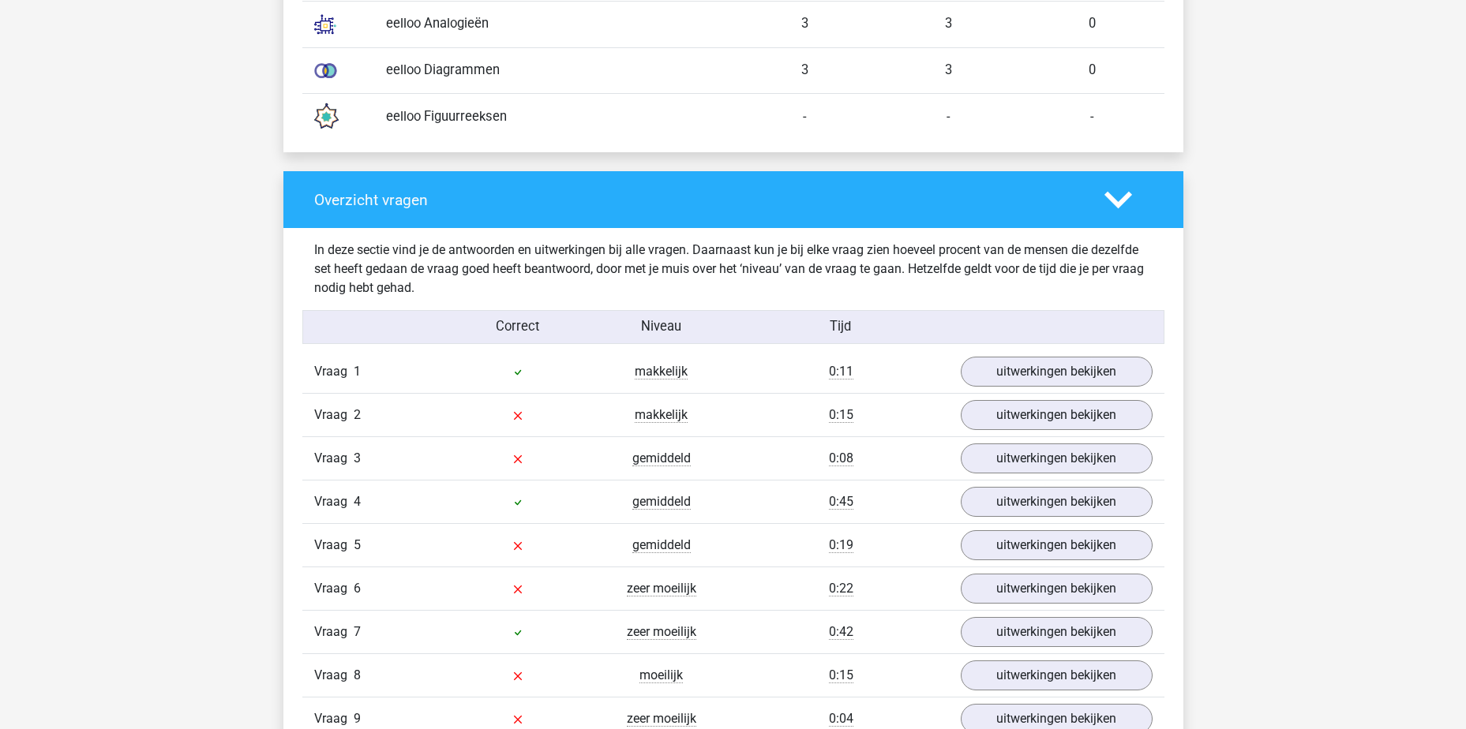
scroll to position [1579, 0]
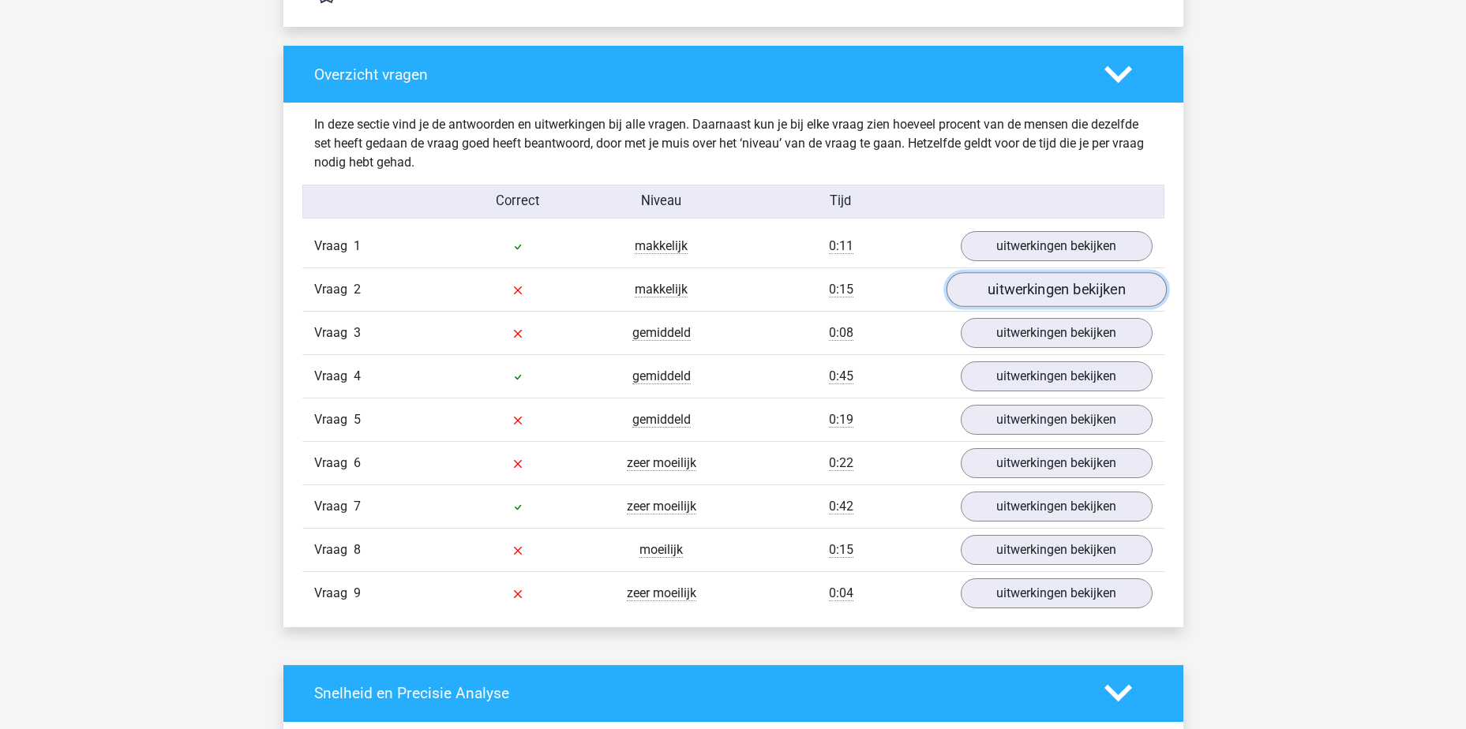
click at [1025, 296] on link "uitwerkingen bekijken" at bounding box center [1056, 289] width 220 height 35
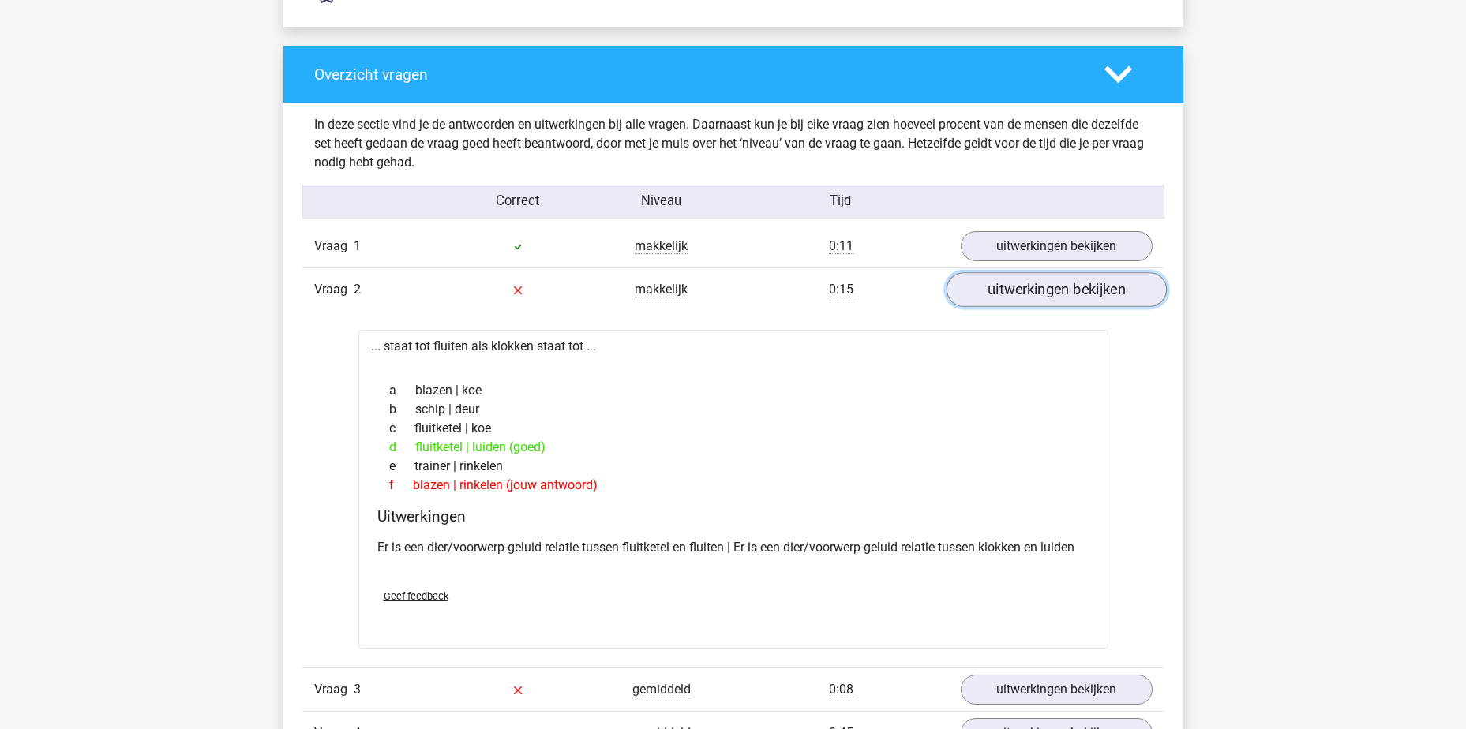
click at [1025, 296] on link "uitwerkingen bekijken" at bounding box center [1056, 289] width 220 height 35
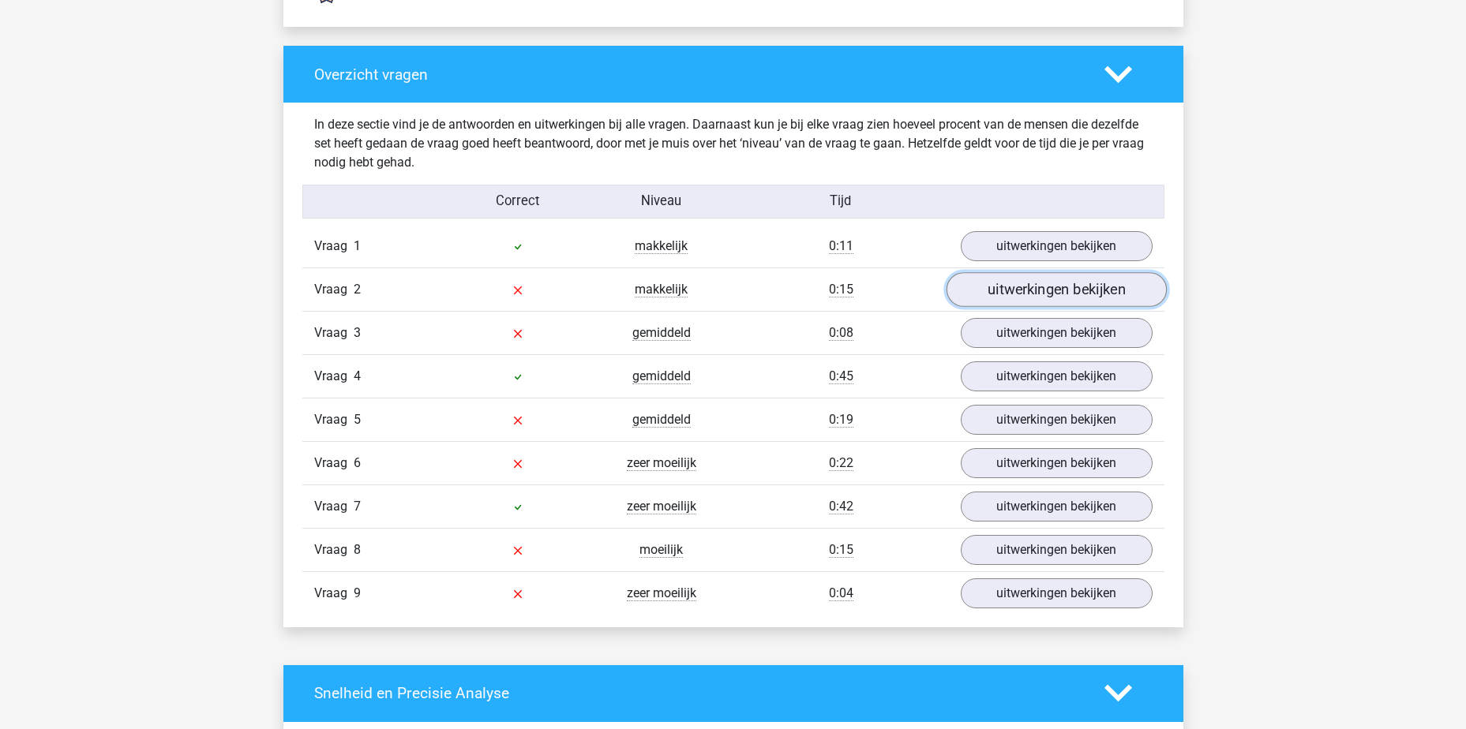
click at [1067, 287] on link "uitwerkingen bekijken" at bounding box center [1056, 289] width 220 height 35
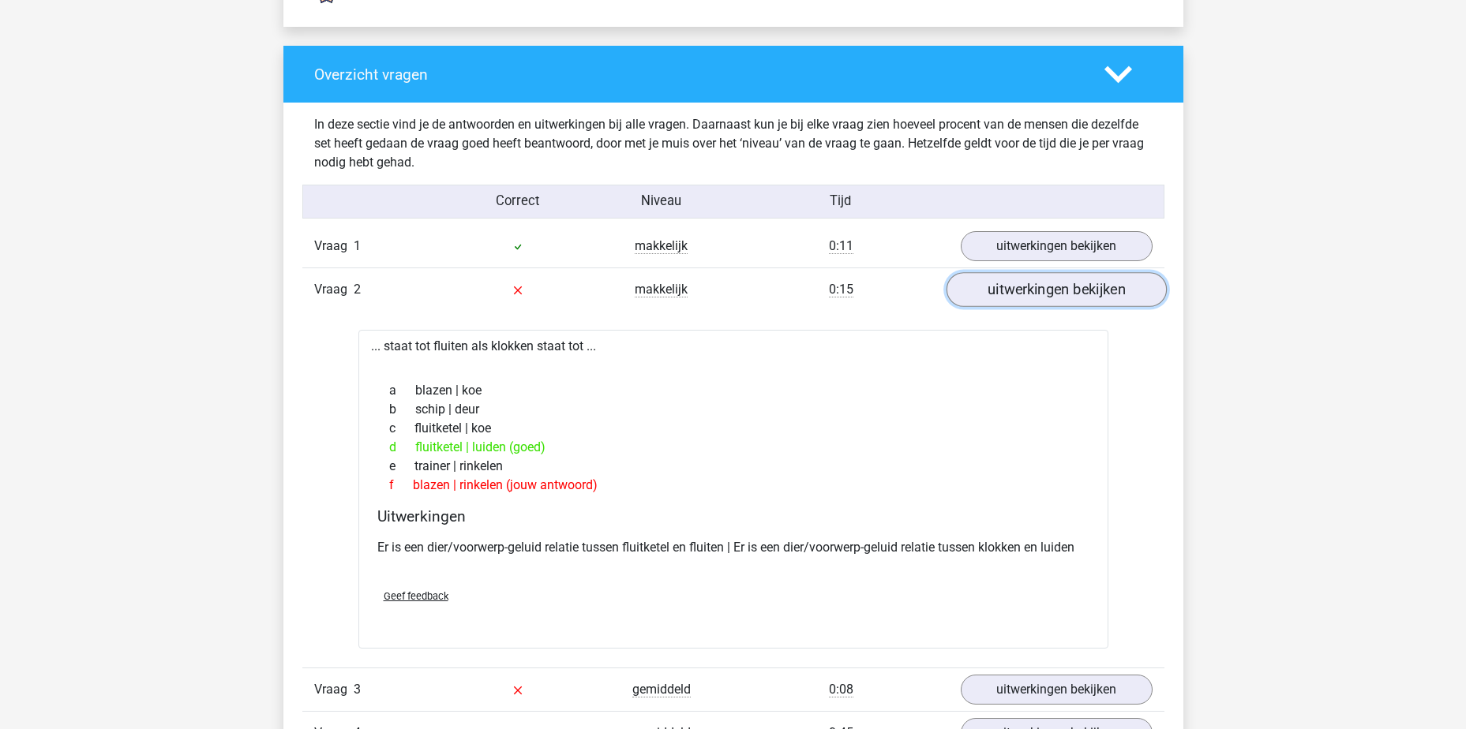
click at [1067, 287] on link "uitwerkingen bekijken" at bounding box center [1056, 289] width 220 height 35
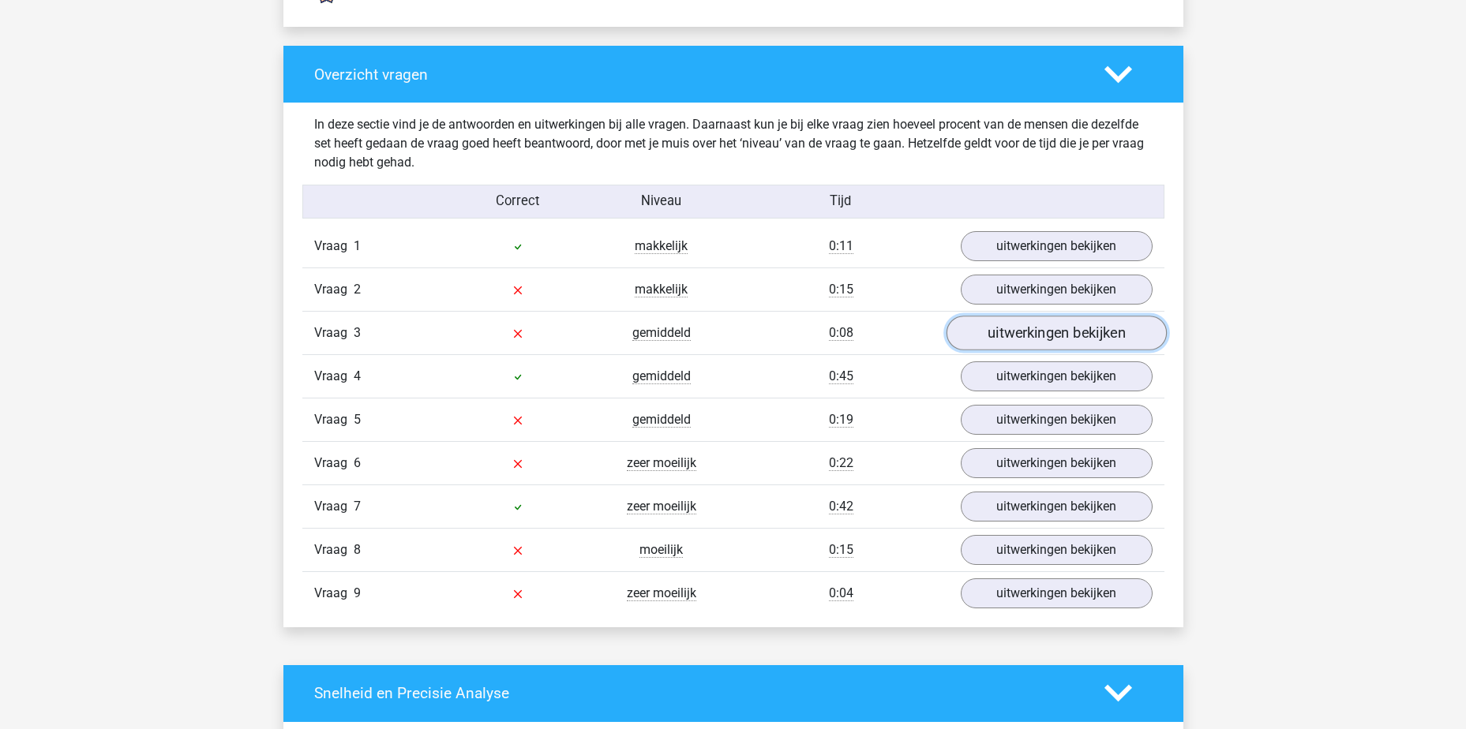
click at [1062, 332] on link "uitwerkingen bekijken" at bounding box center [1056, 333] width 220 height 35
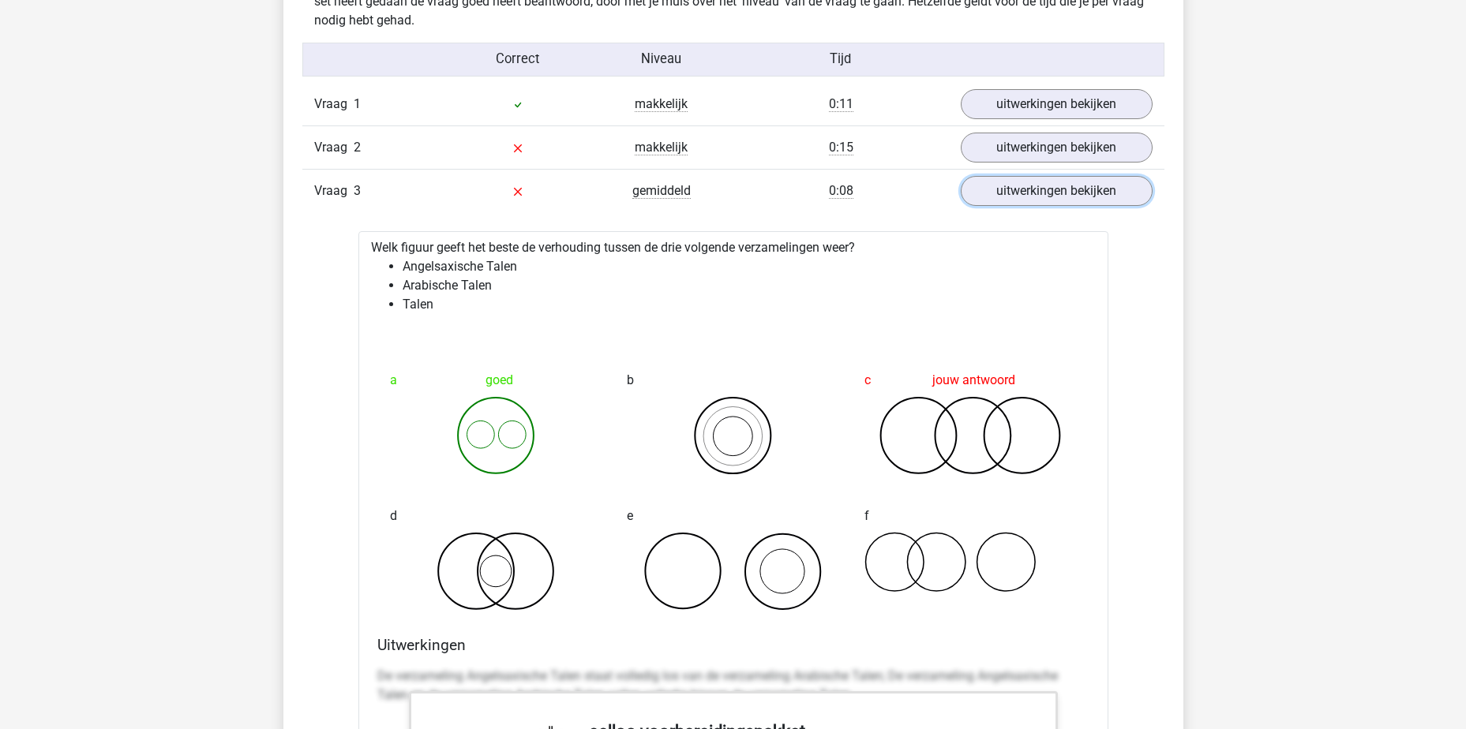
scroll to position [1737, 0]
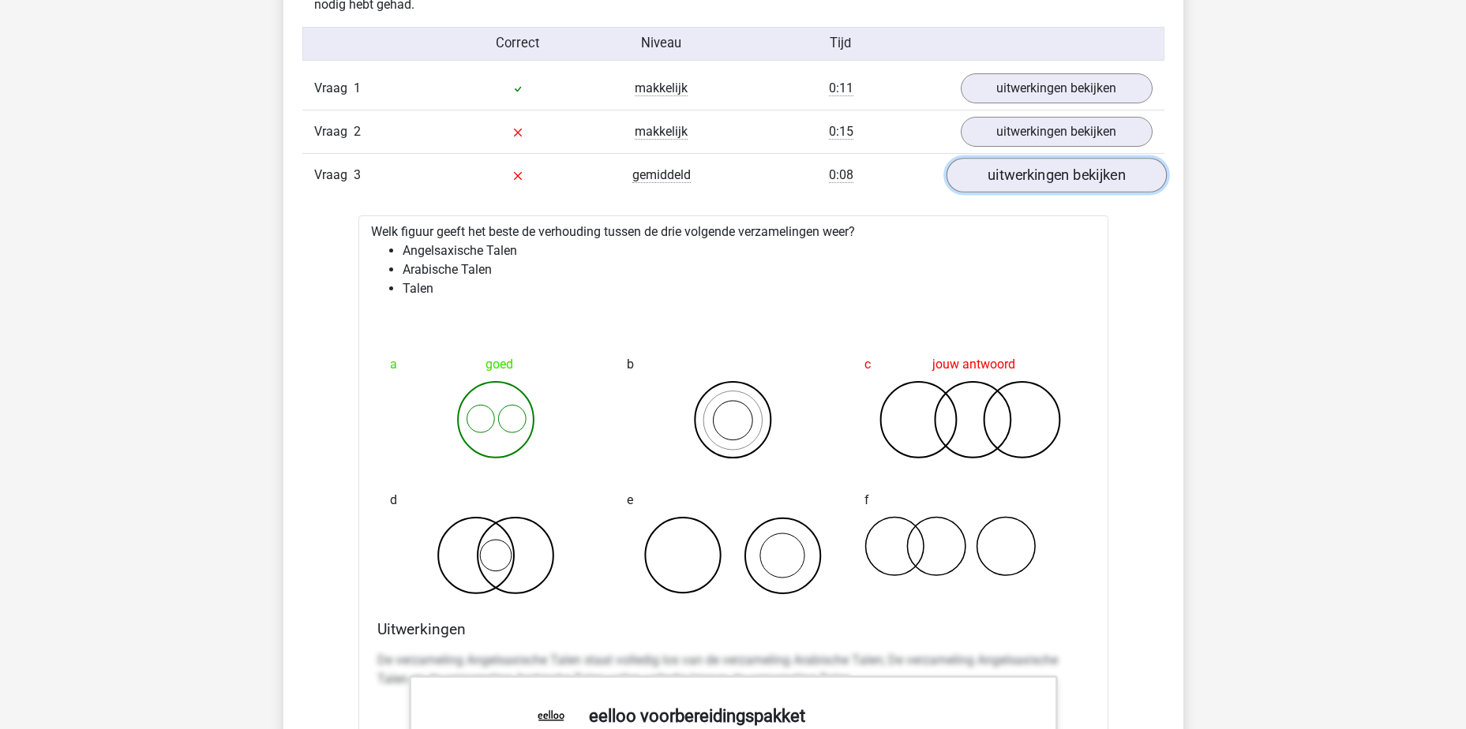
click at [1059, 184] on link "uitwerkingen bekijken" at bounding box center [1056, 175] width 220 height 35
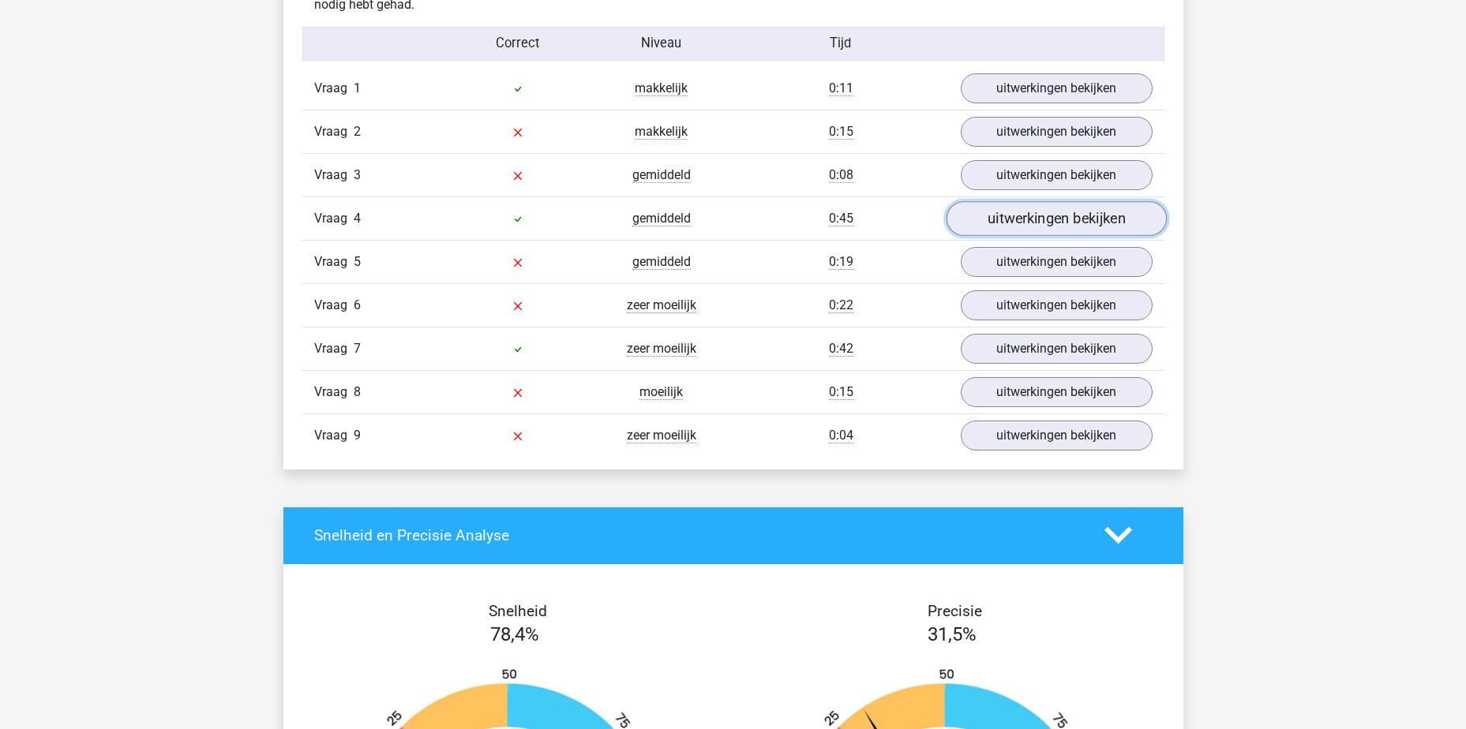
click at [1045, 222] on link "uitwerkingen bekijken" at bounding box center [1056, 218] width 220 height 35
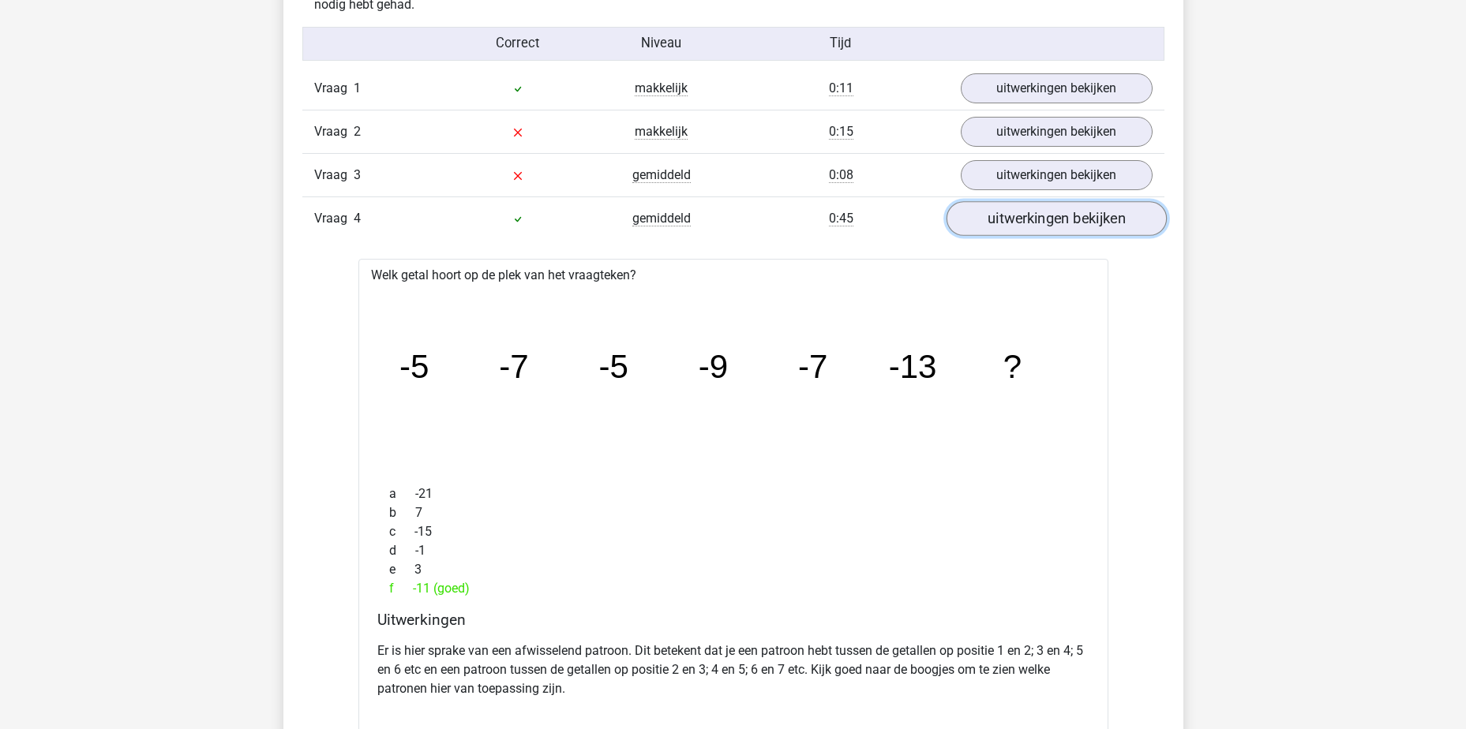
click at [1054, 216] on link "uitwerkingen bekijken" at bounding box center [1056, 218] width 220 height 35
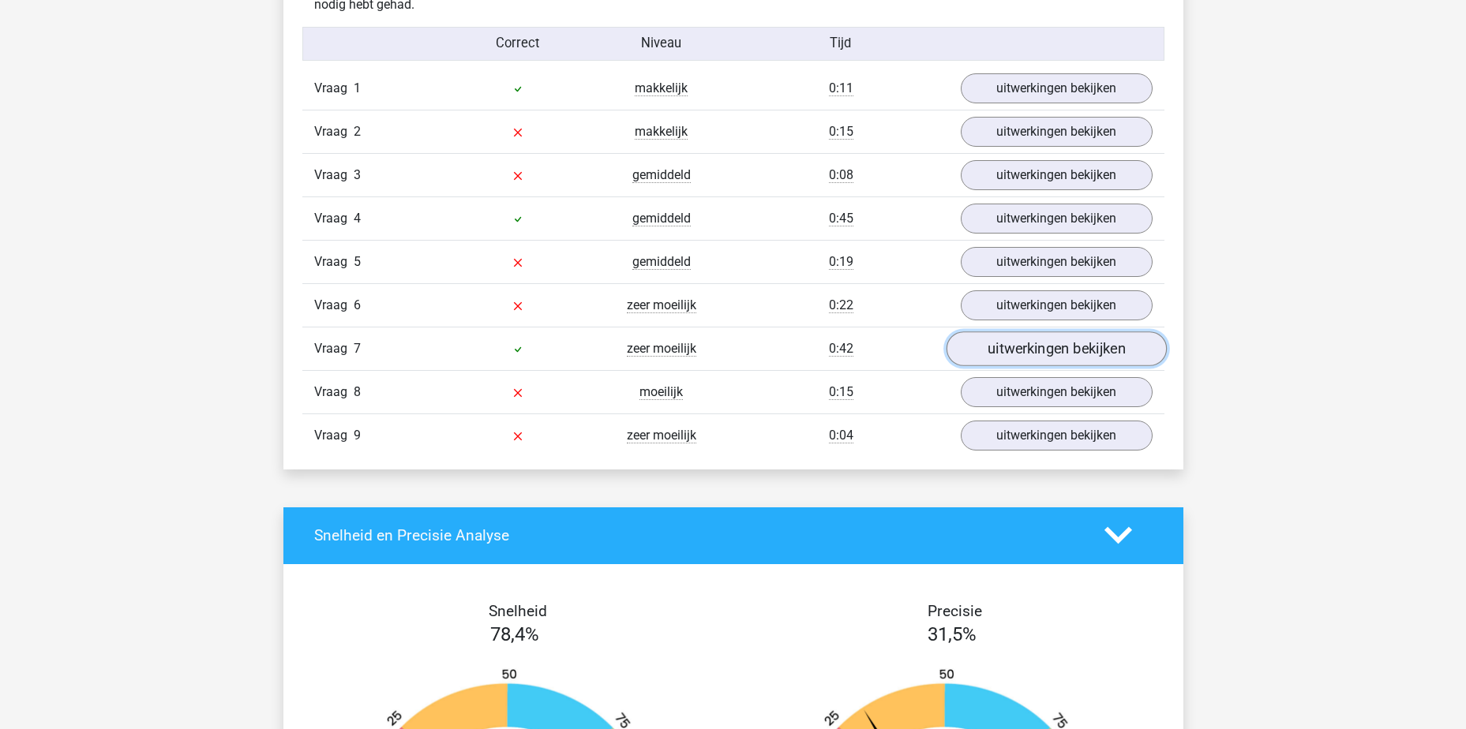
click at [1037, 361] on link "uitwerkingen bekijken" at bounding box center [1056, 349] width 220 height 35
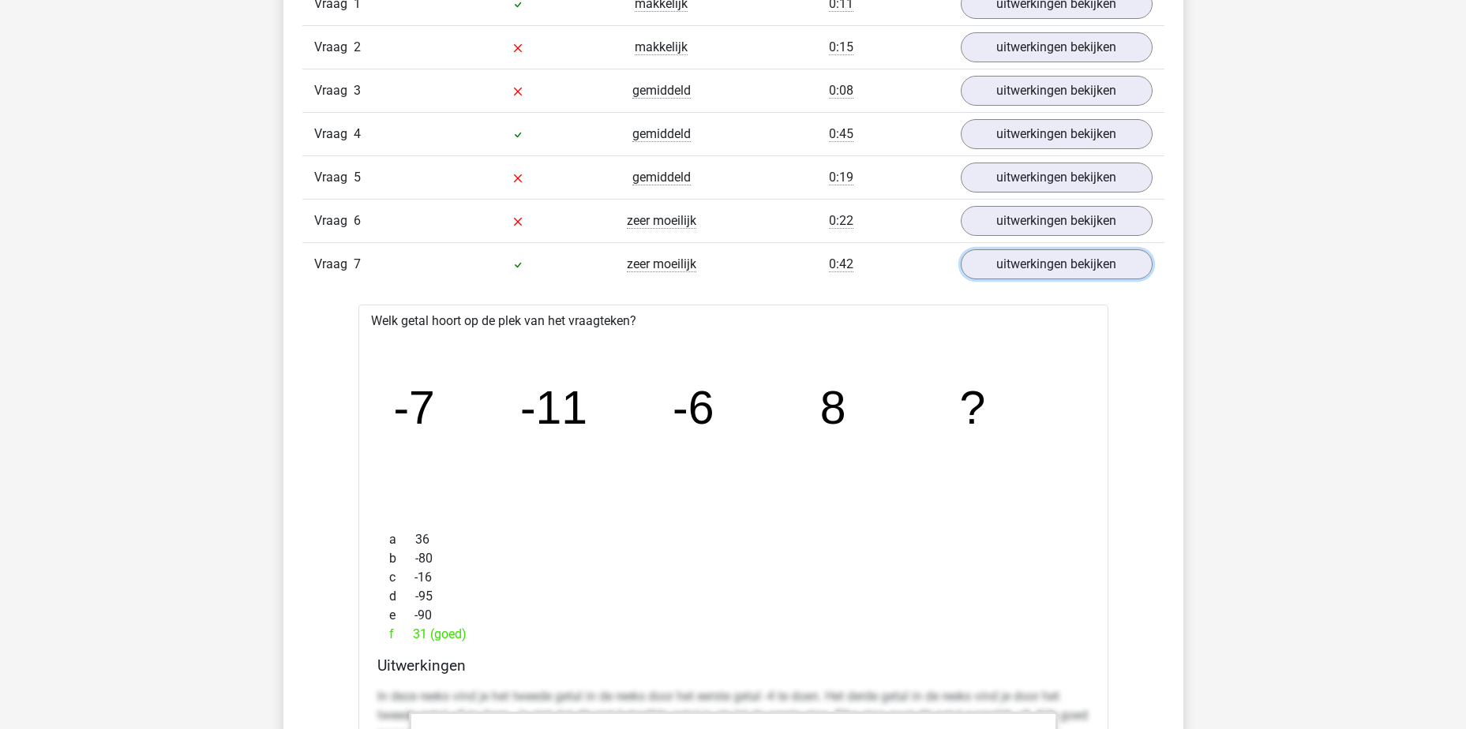
scroll to position [1816, 0]
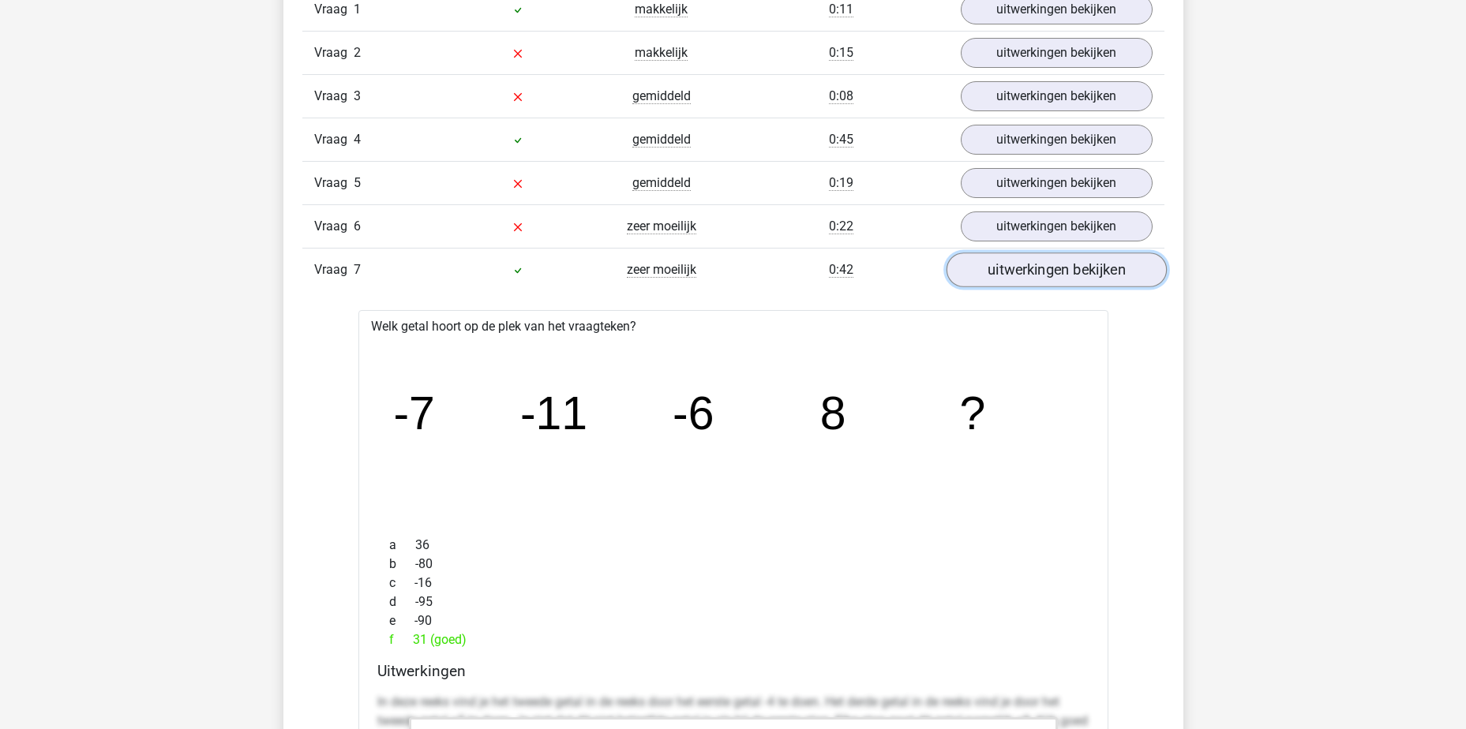
click at [1045, 272] on link "uitwerkingen bekijken" at bounding box center [1056, 270] width 220 height 35
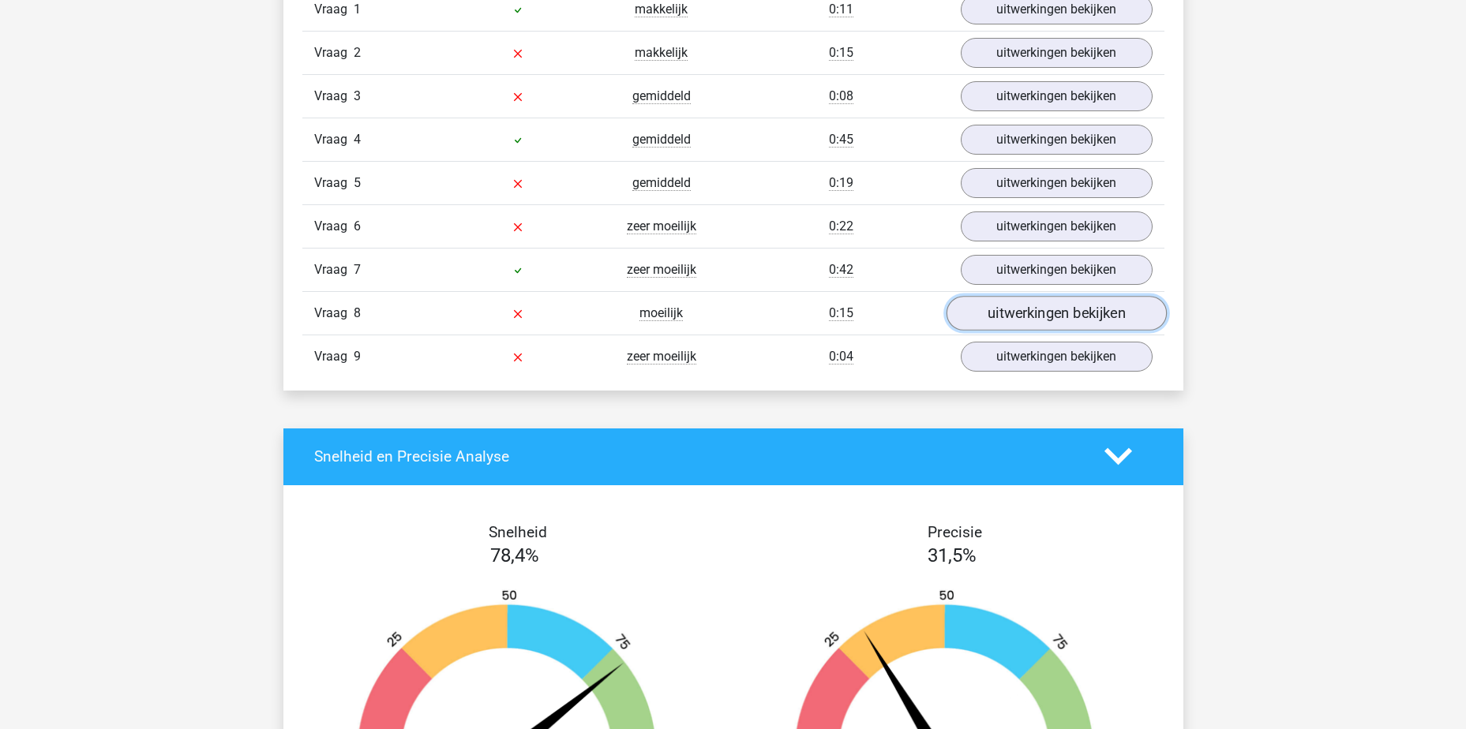
click at [1020, 309] on link "uitwerkingen bekijken" at bounding box center [1056, 313] width 220 height 35
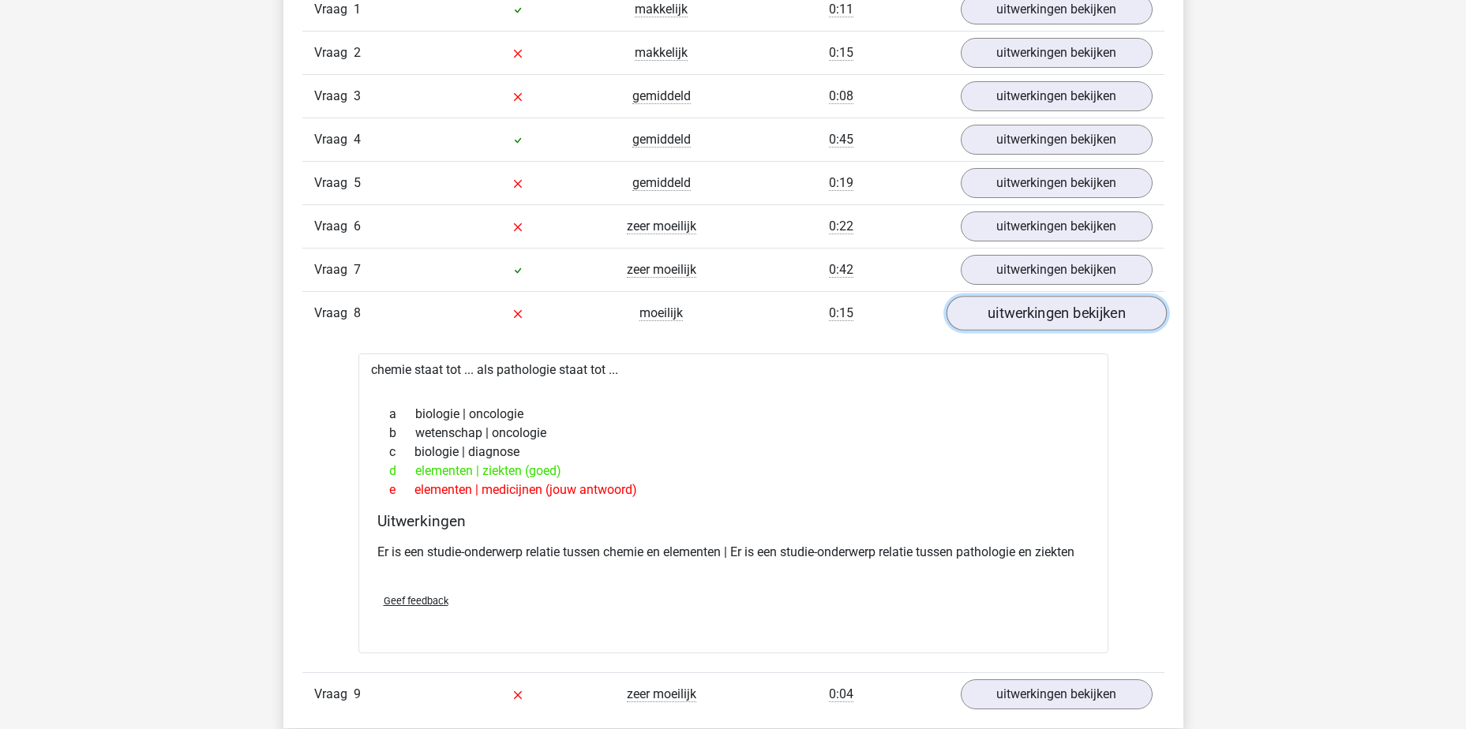
click at [1018, 315] on link "uitwerkingen bekijken" at bounding box center [1056, 313] width 220 height 35
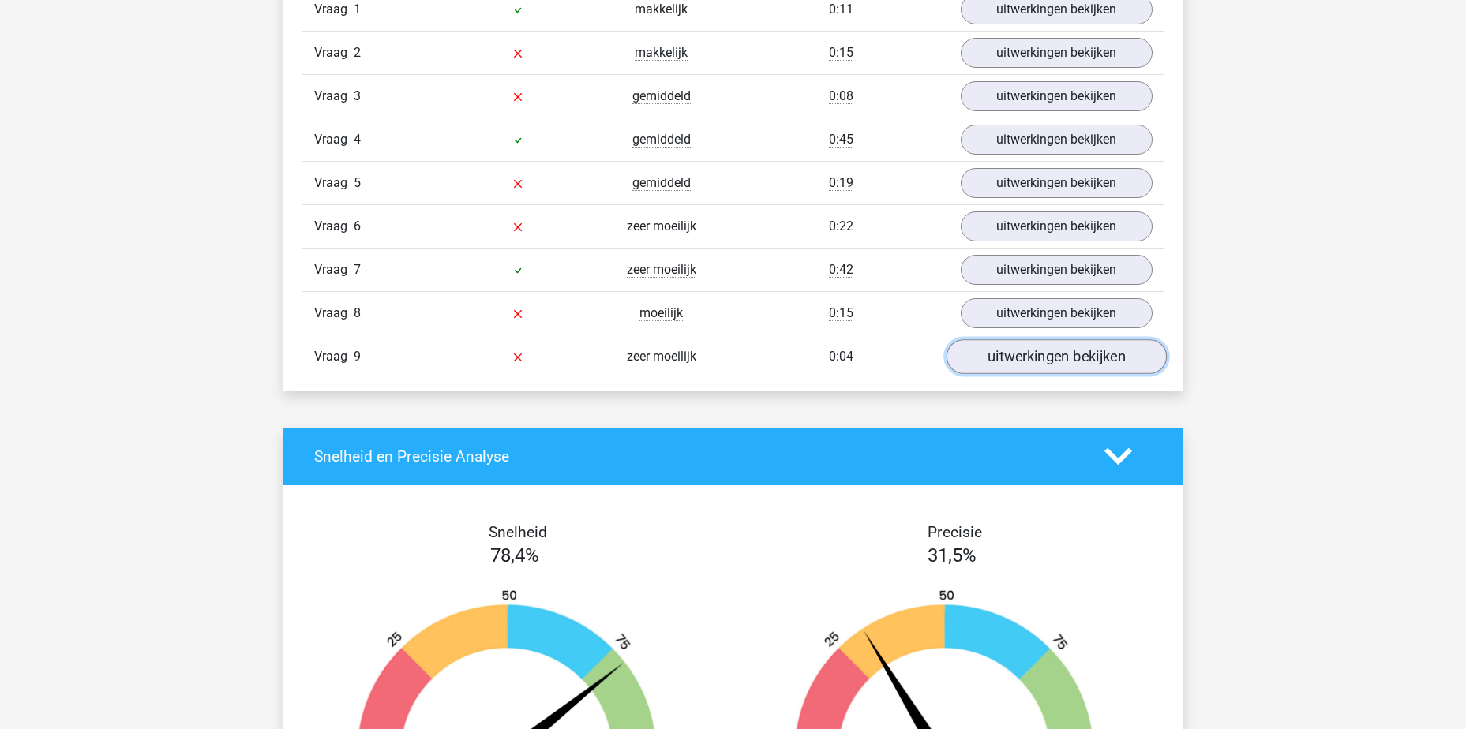
click at [1015, 353] on link "uitwerkingen bekijken" at bounding box center [1056, 356] width 220 height 35
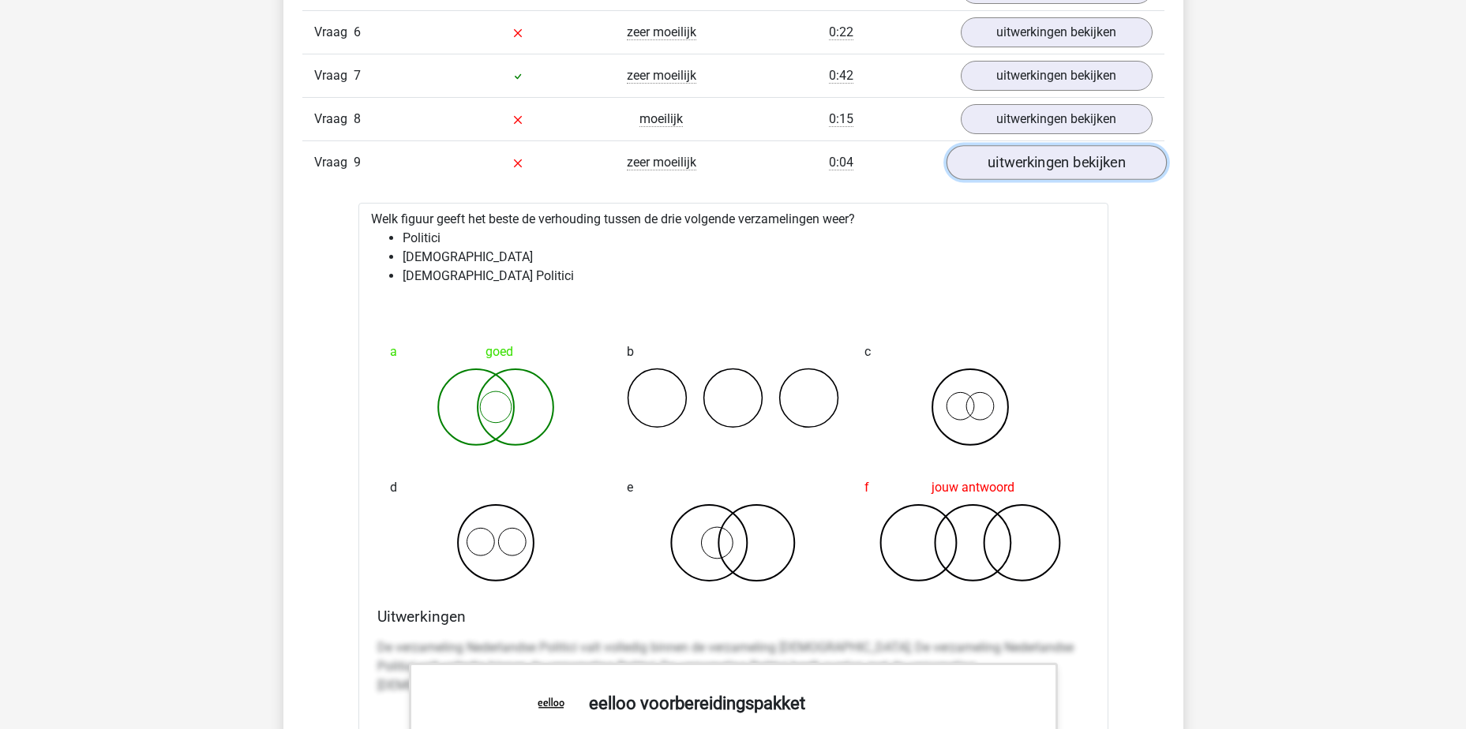
scroll to position [1974, 0]
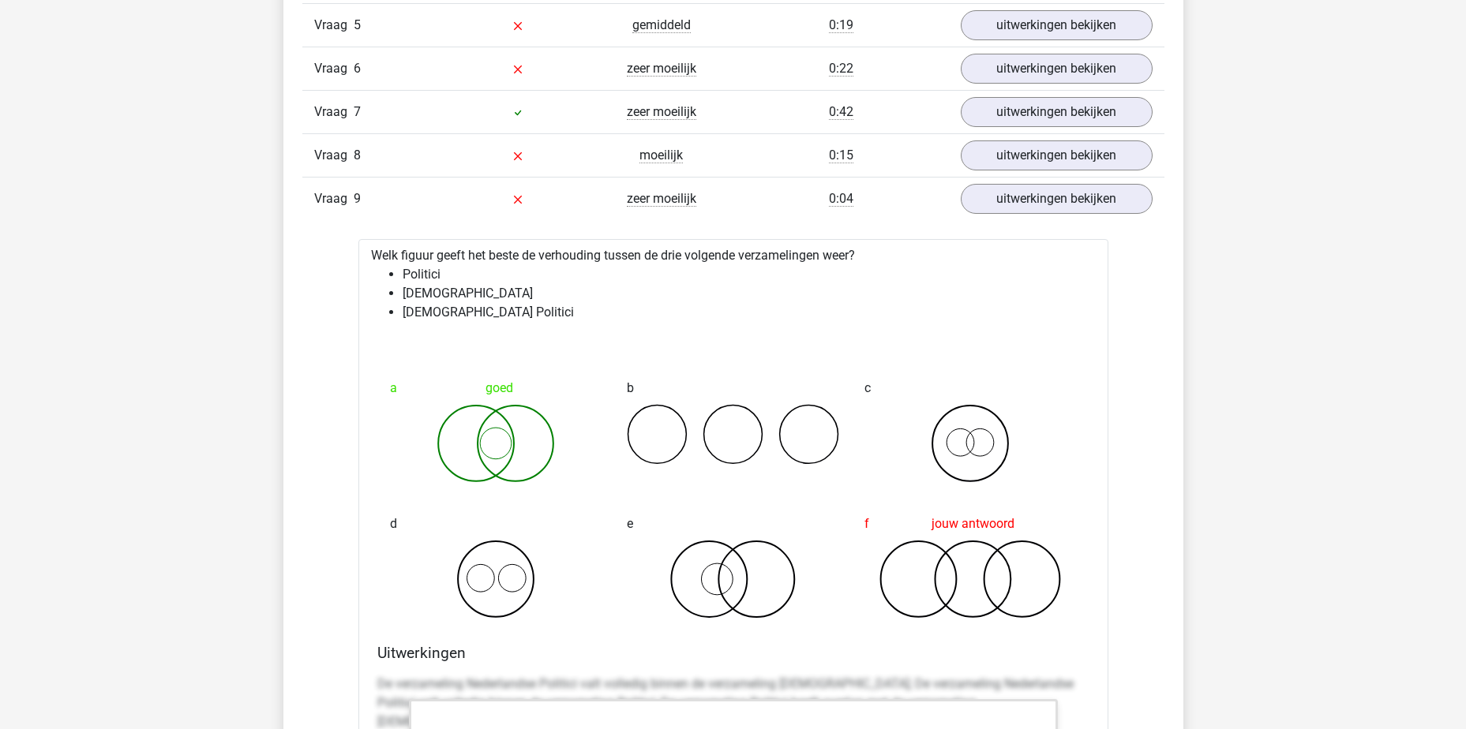
click at [1052, 216] on div "Vraag 9 zeer moeilijk 0:04 uitwerkingen bekijken" at bounding box center [733, 198] width 862 height 43
click at [1048, 202] on link "uitwerkingen bekijken" at bounding box center [1056, 199] width 220 height 35
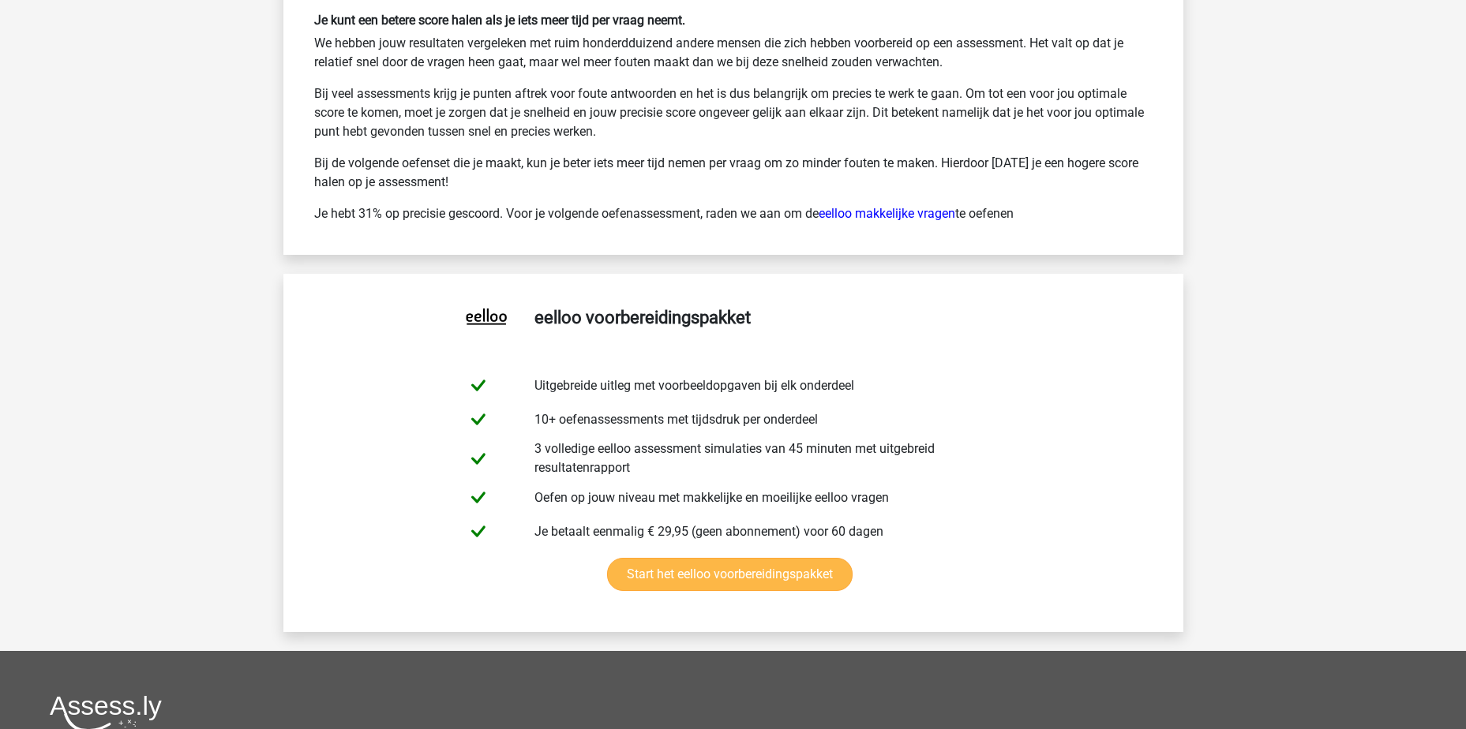
scroll to position [2842, 0]
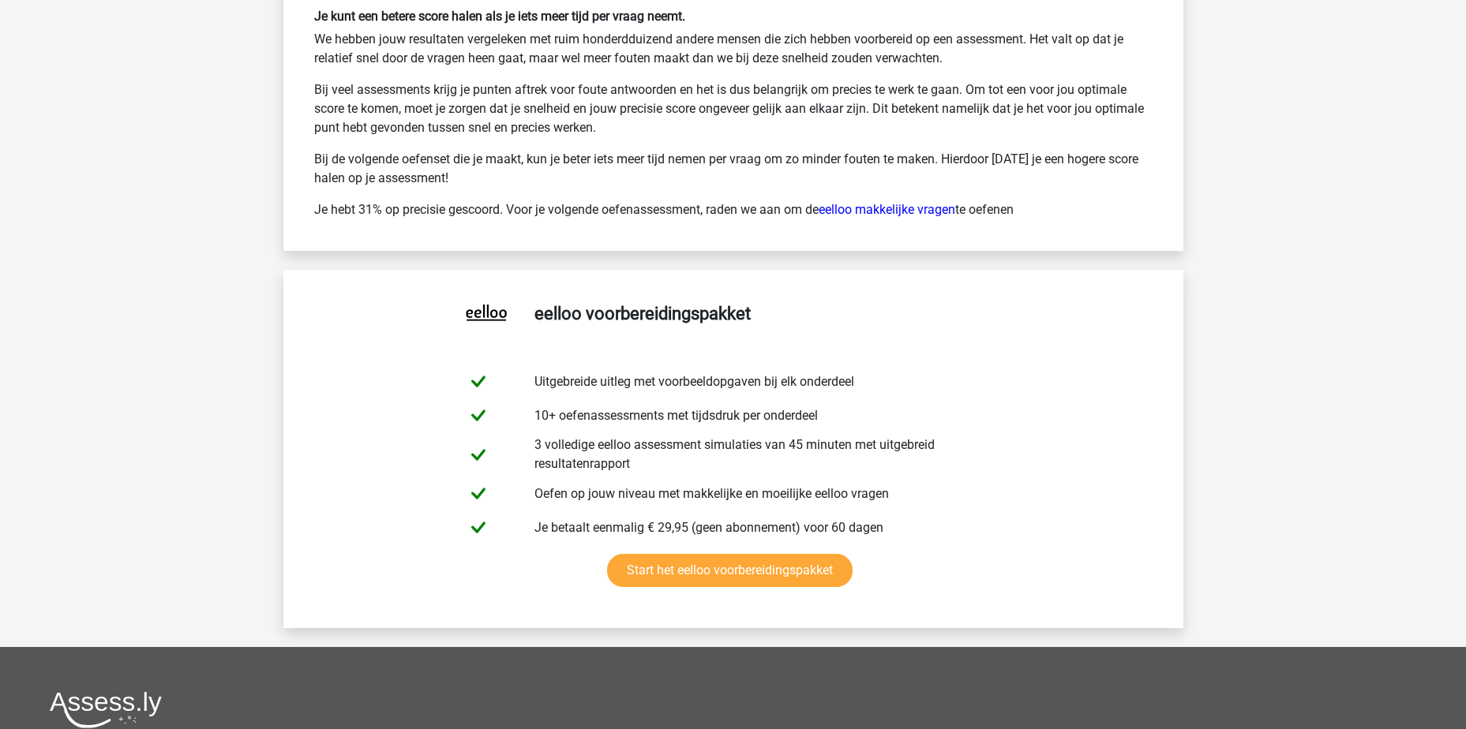
drag, startPoint x: 440, startPoint y: 139, endPoint x: 584, endPoint y: 178, distance: 149.6
click at [584, 178] on div "Je kunt een betere score halen als je iets meer tijd per vraag neemt. We hebben…" at bounding box center [733, 120] width 862 height 223
drag, startPoint x: 584, startPoint y: 178, endPoint x: 486, endPoint y: 155, distance: 100.5
click at [486, 155] on p "Bij de volgende oefenset die je maakt, kun je beter iets meer tijd nemen per vr…" at bounding box center [733, 169] width 838 height 38
